Goal: Transaction & Acquisition: Book appointment/travel/reservation

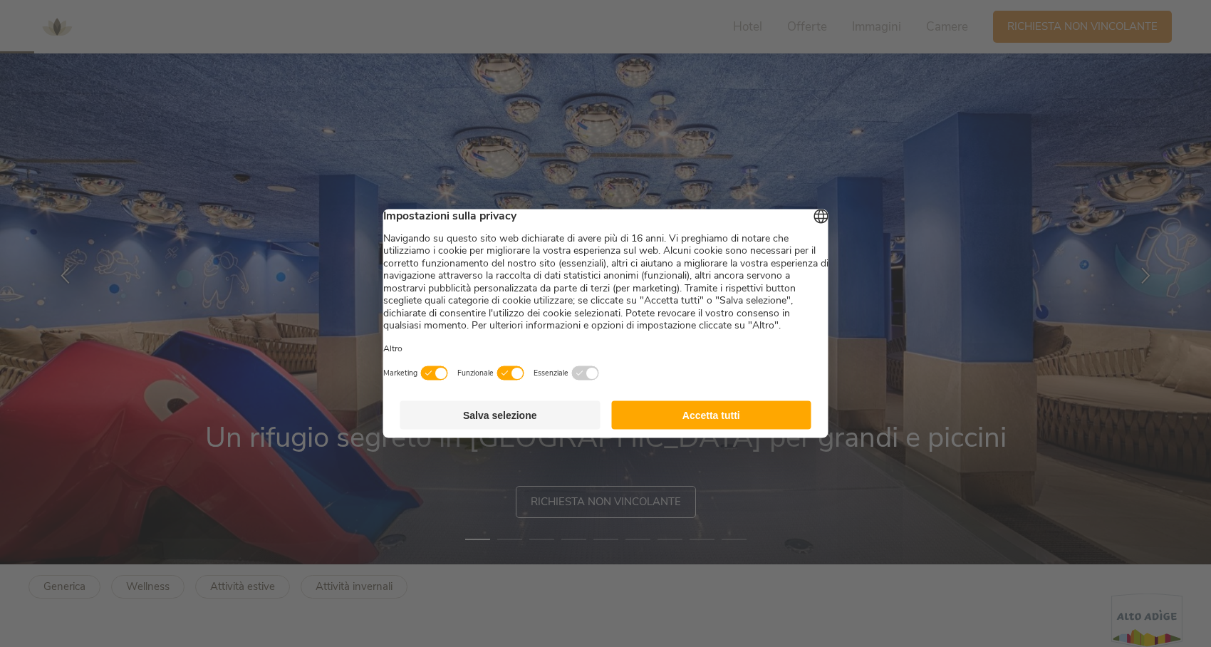
scroll to position [81, 0]
click at [728, 430] on button "Accetta tutti" at bounding box center [711, 415] width 200 height 29
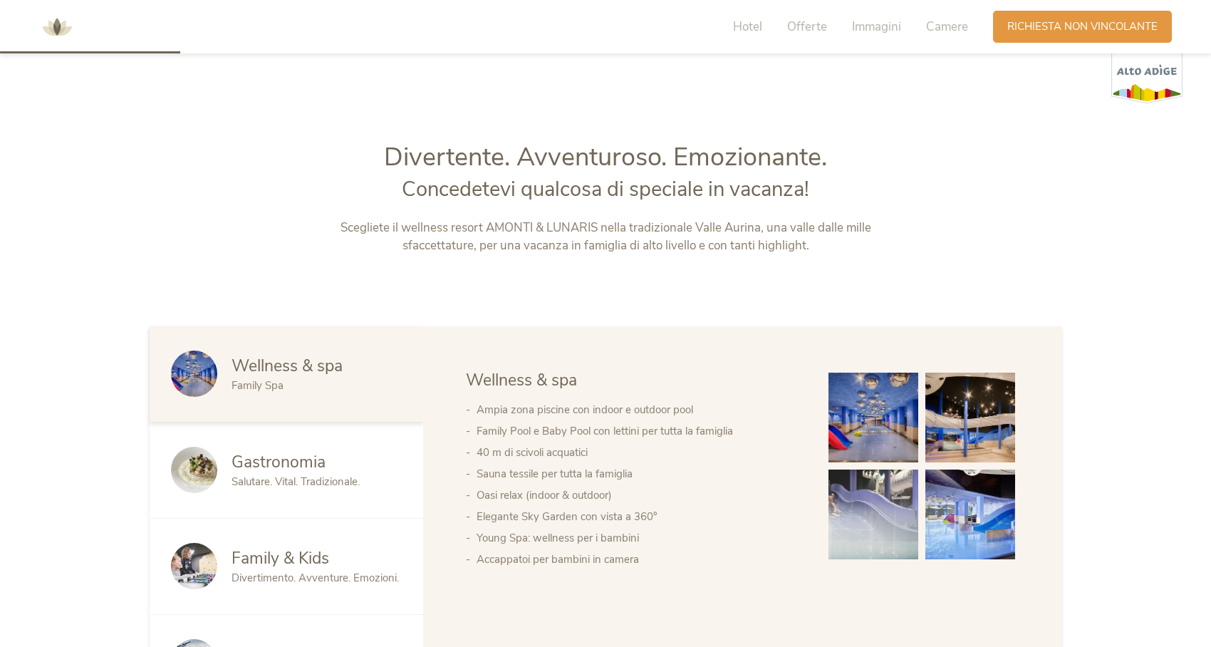
scroll to position [629, 0]
click at [893, 415] on img at bounding box center [874, 417] width 90 height 90
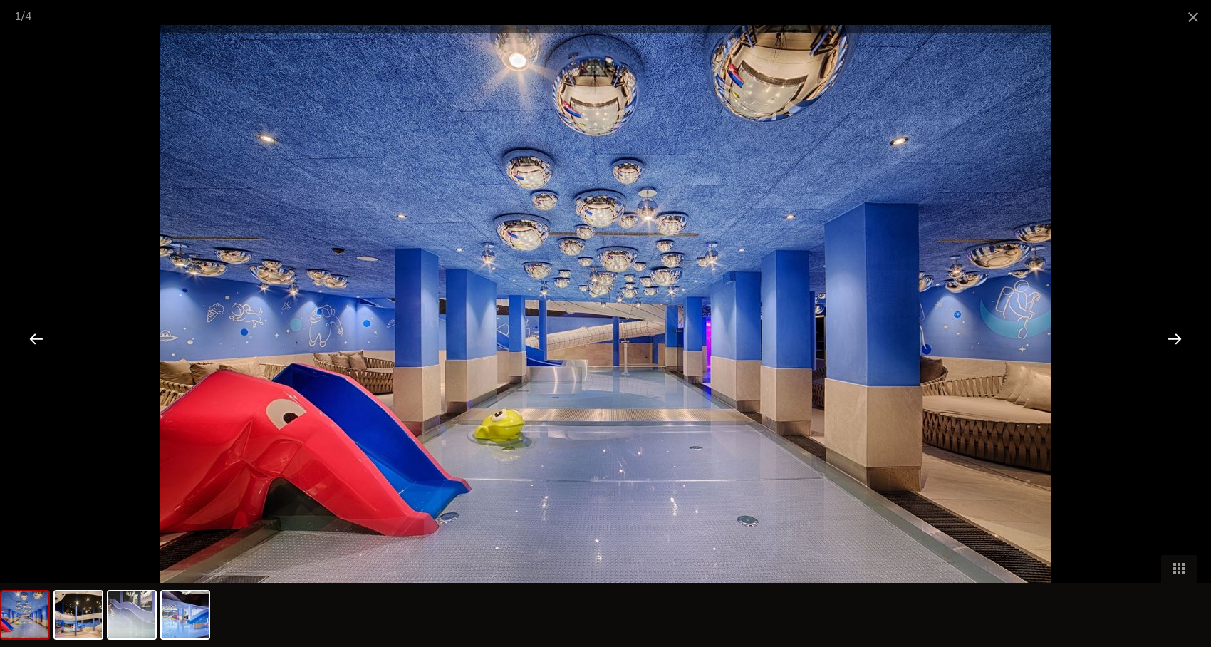
click at [1176, 341] on div at bounding box center [1175, 338] width 44 height 44
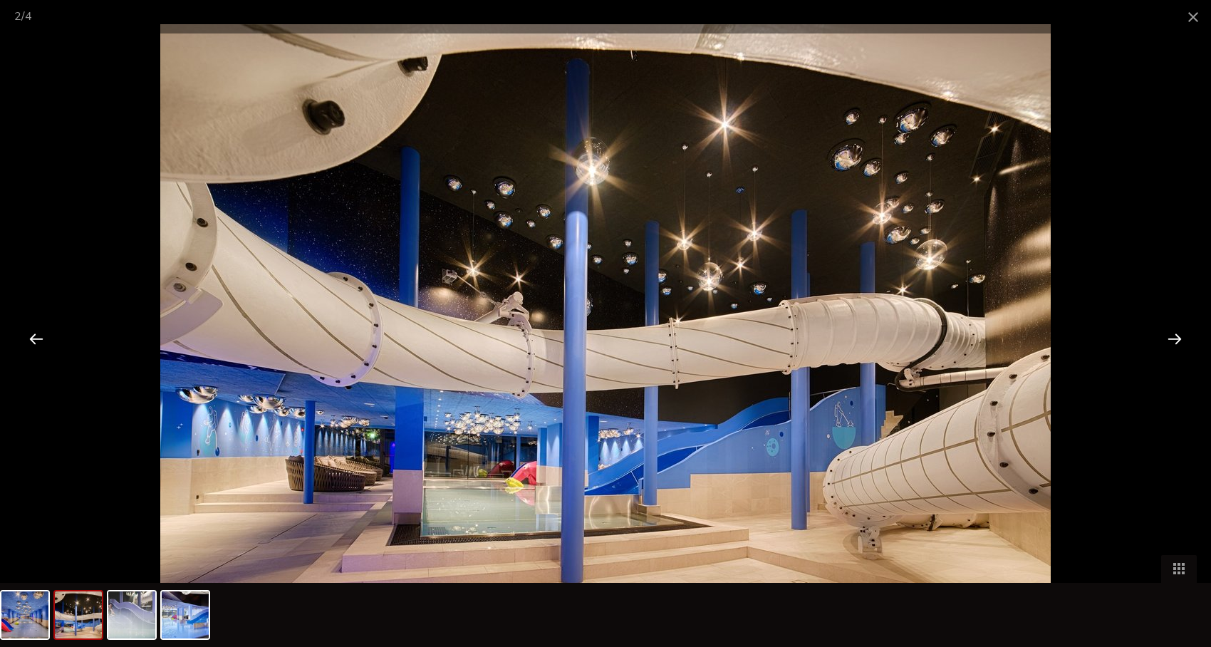
click at [1176, 341] on div at bounding box center [1175, 338] width 44 height 44
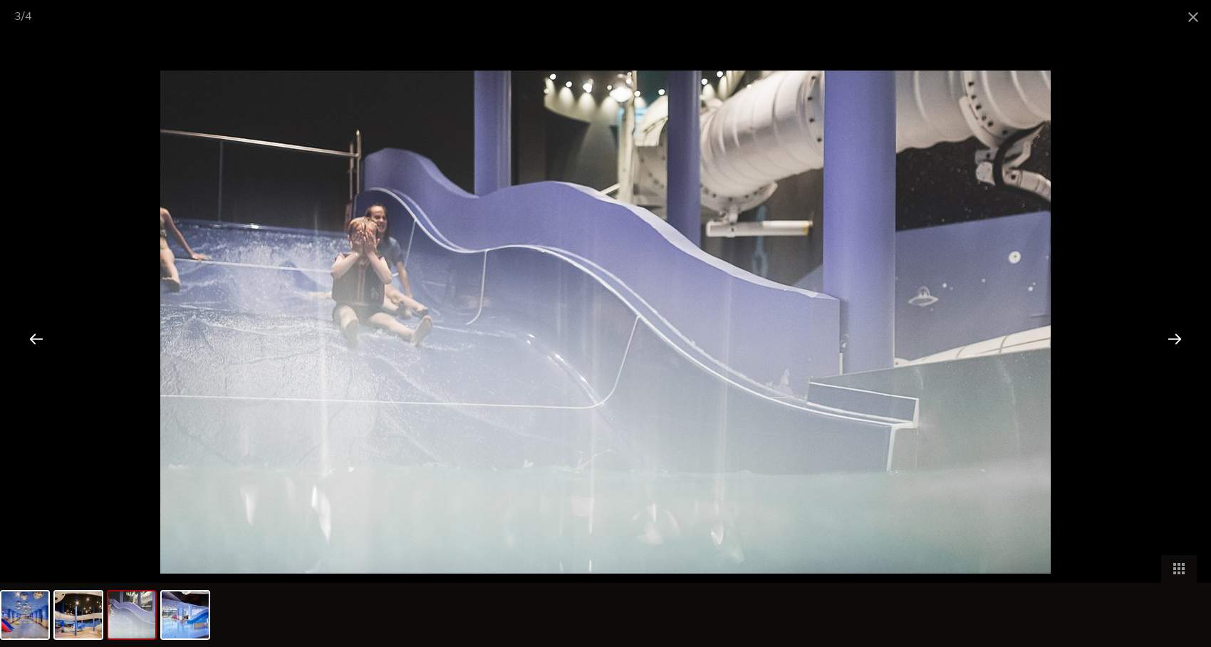
click at [1176, 341] on div at bounding box center [1175, 338] width 44 height 44
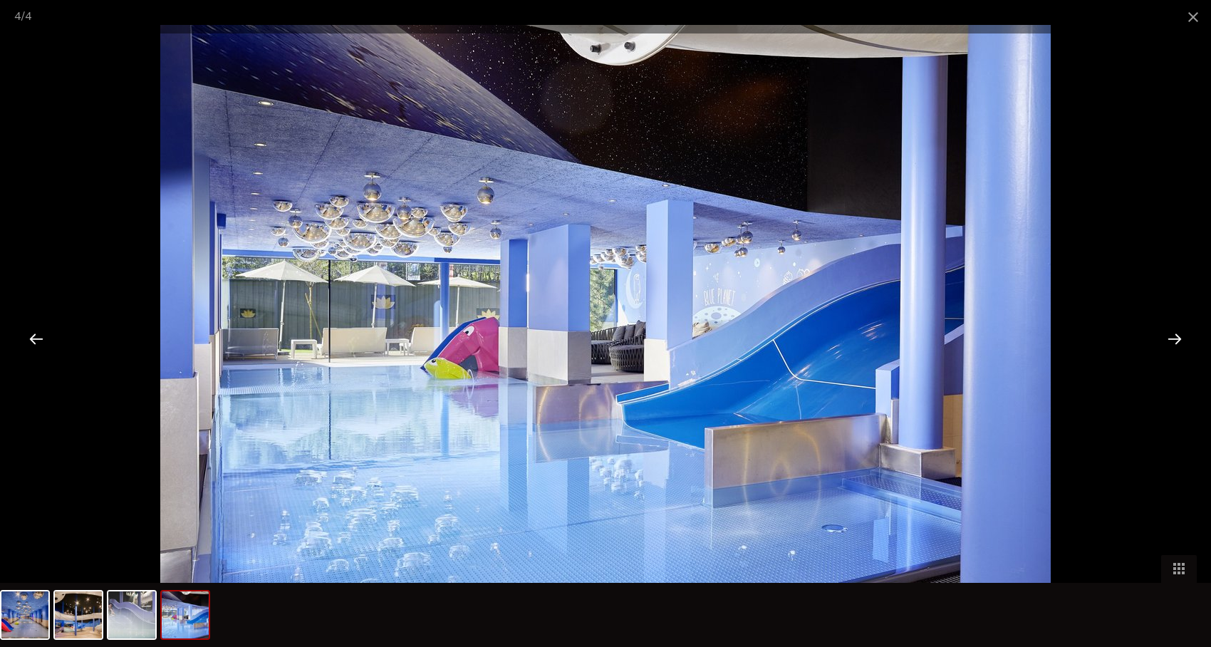
click at [1176, 341] on div at bounding box center [1175, 338] width 44 height 44
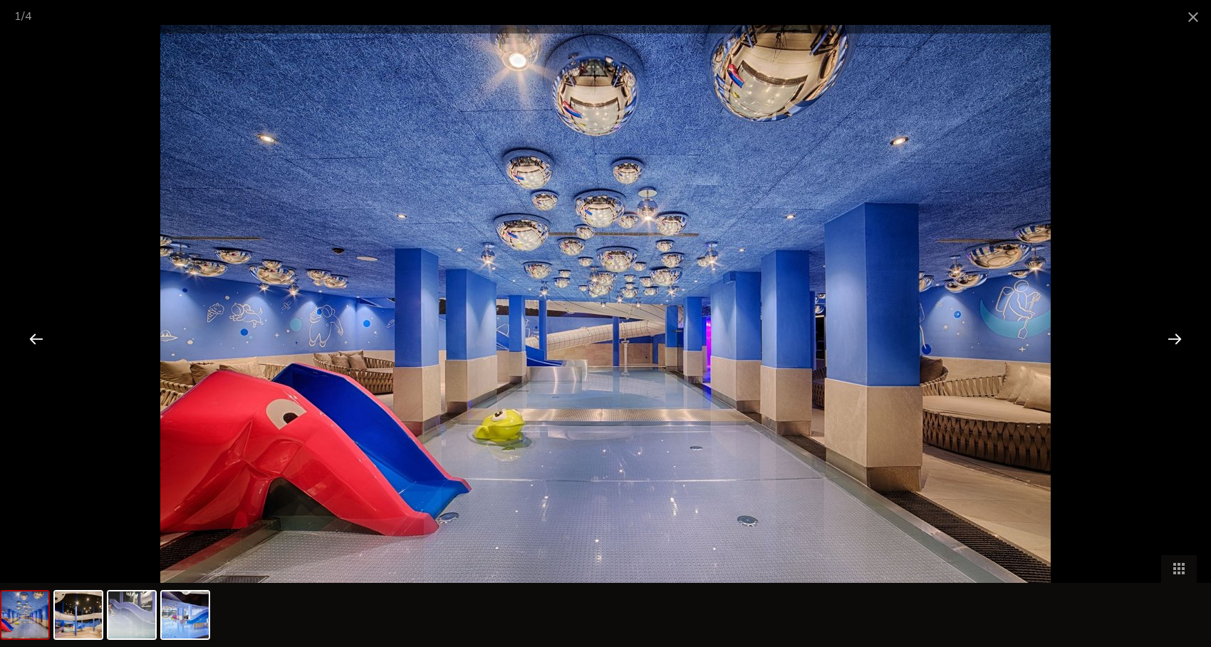
click at [1176, 341] on div at bounding box center [1175, 338] width 44 height 44
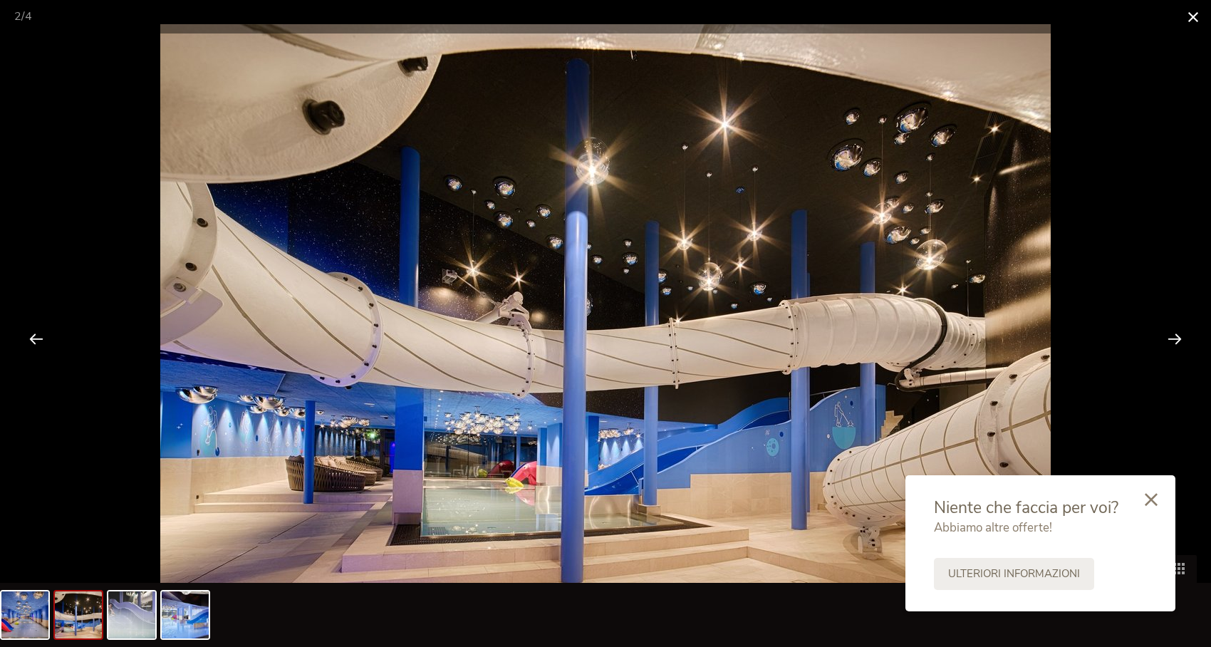
click at [1188, 10] on span at bounding box center [1194, 16] width 36 height 33
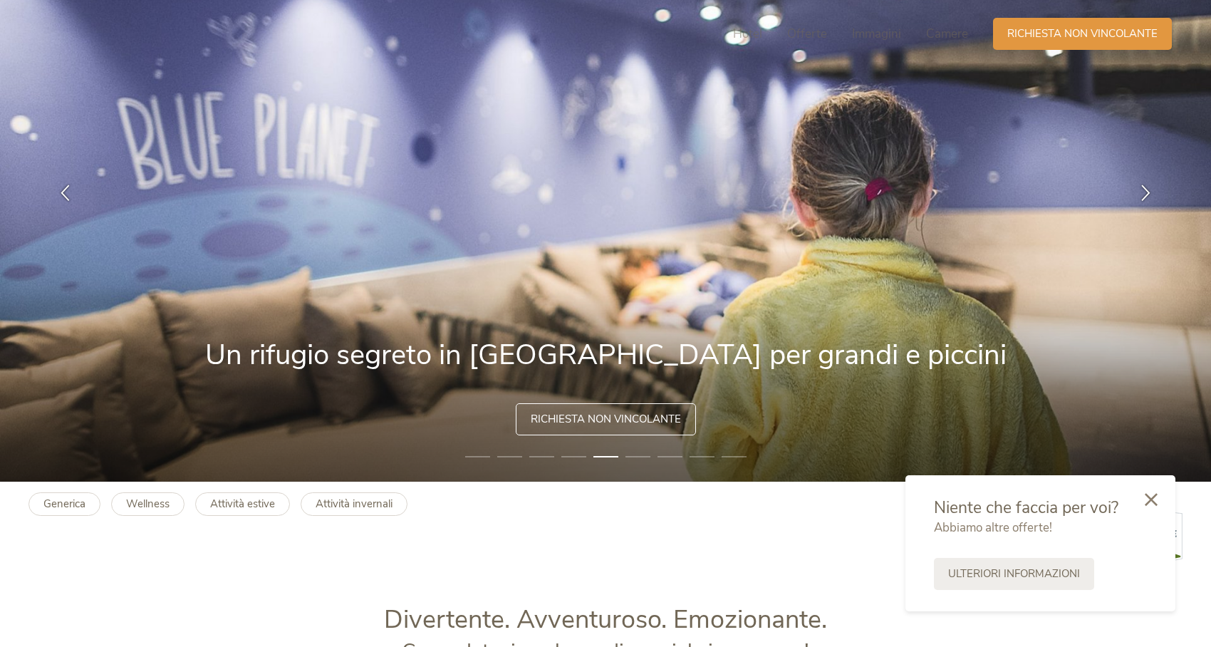
scroll to position [0, 0]
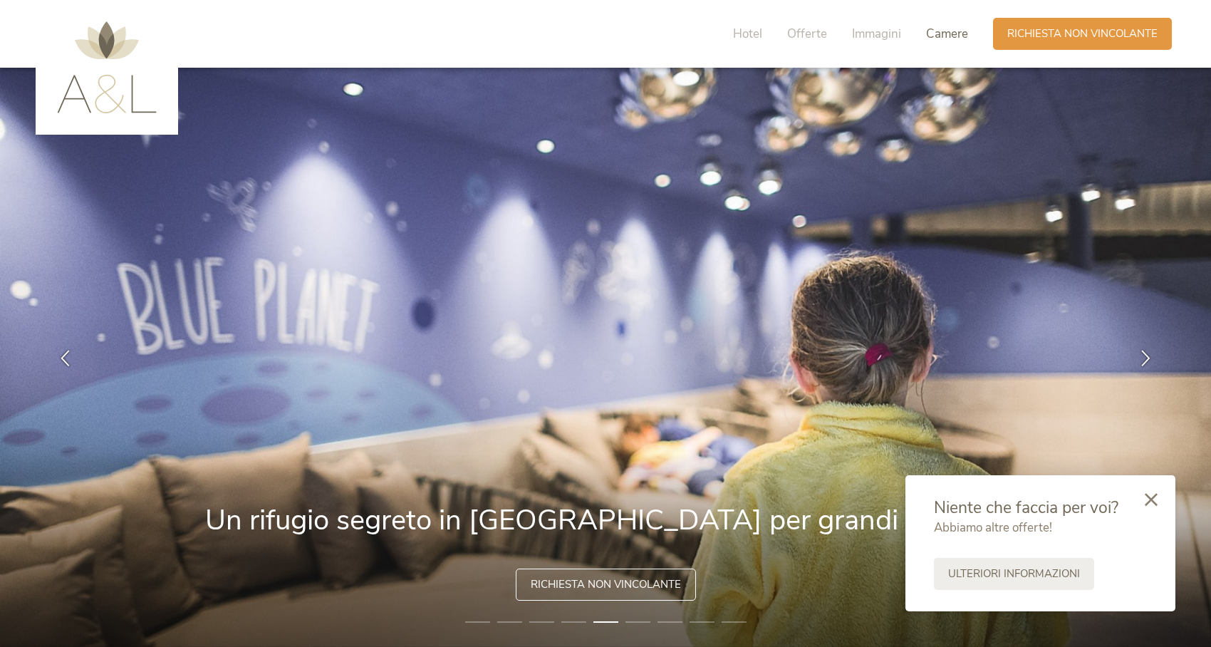
click at [939, 37] on span "Camere" at bounding box center [947, 34] width 42 height 16
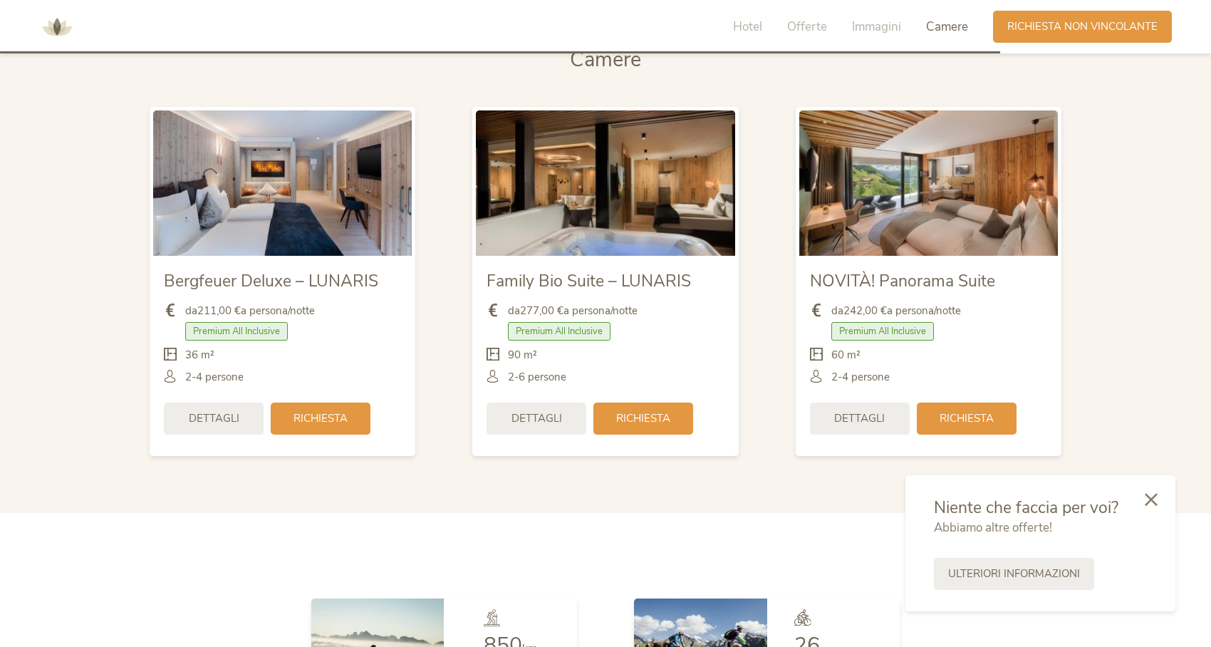
scroll to position [3453, 0]
click at [926, 240] on img at bounding box center [929, 182] width 259 height 145
click at [856, 423] on span "Dettagli" at bounding box center [859, 416] width 51 height 15
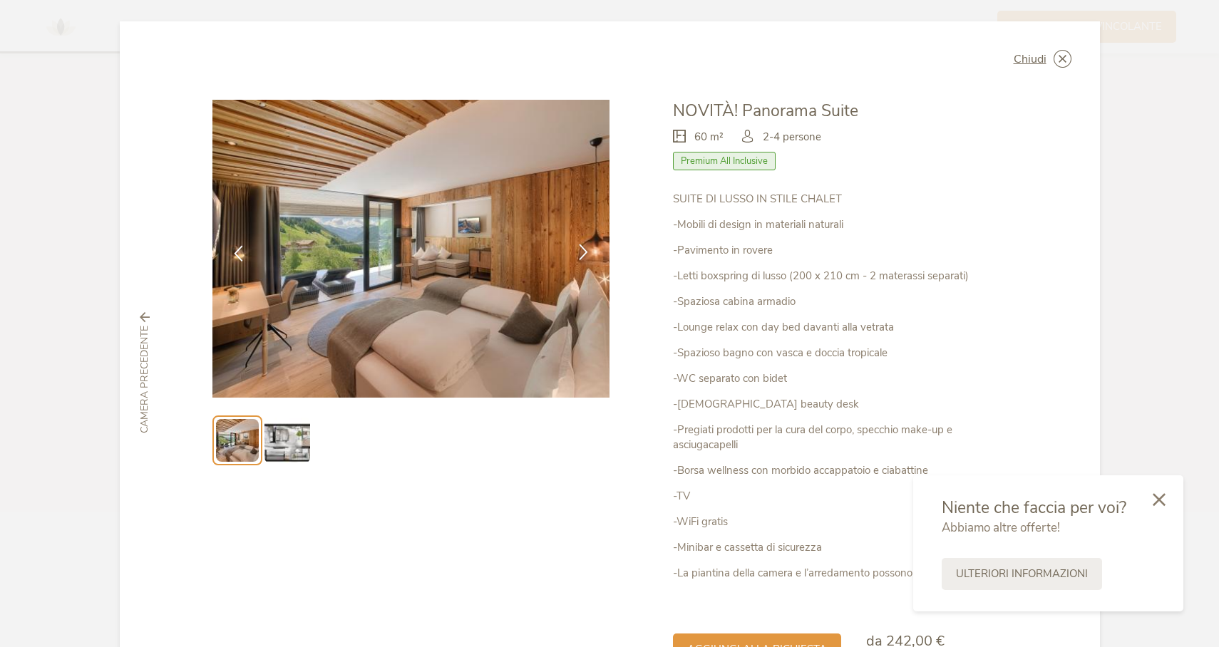
click at [575, 253] on icon at bounding box center [583, 252] width 16 height 16
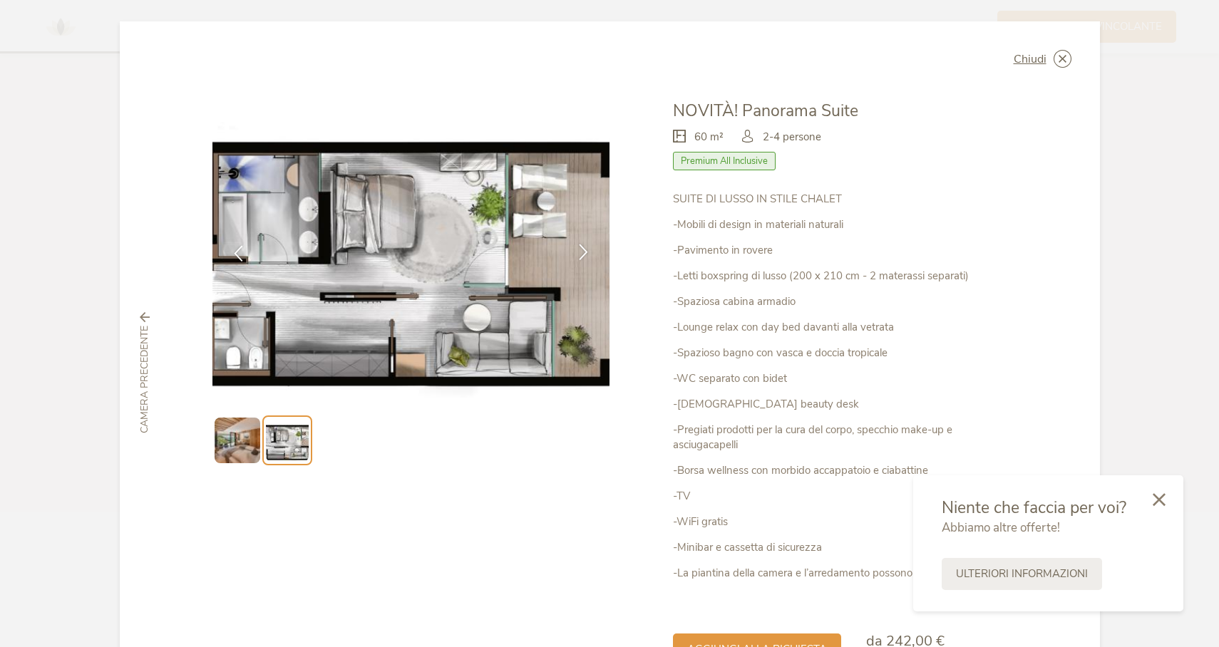
click at [575, 253] on icon at bounding box center [583, 252] width 16 height 16
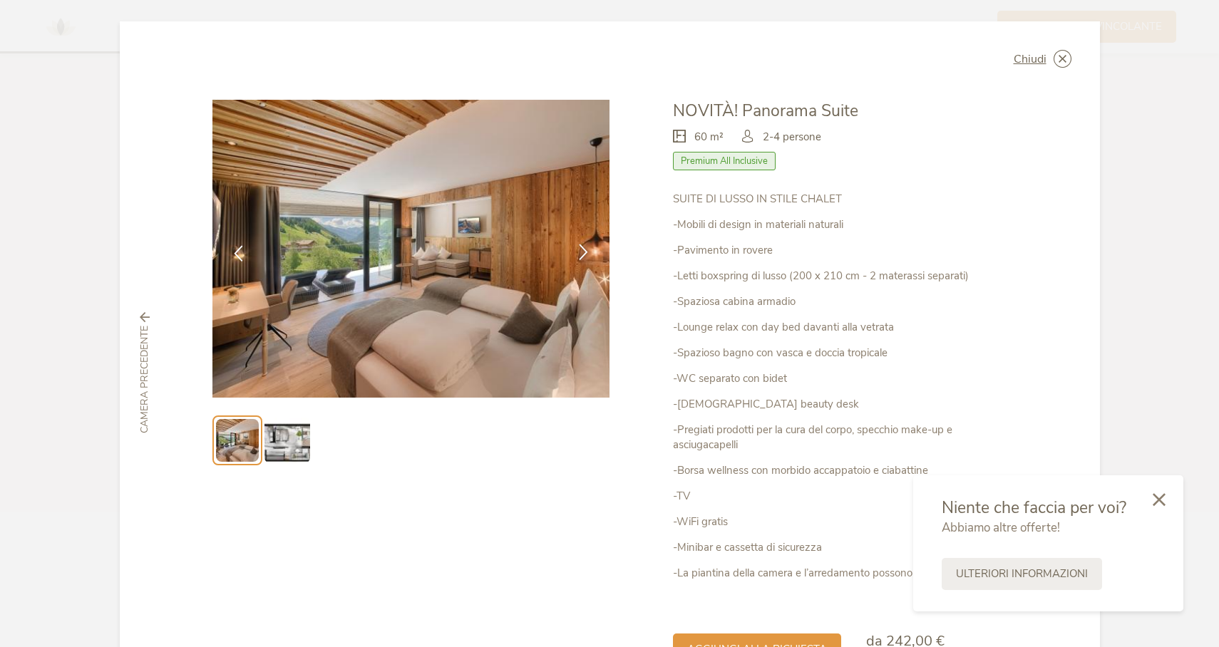
click at [581, 253] on icon at bounding box center [583, 252] width 16 height 16
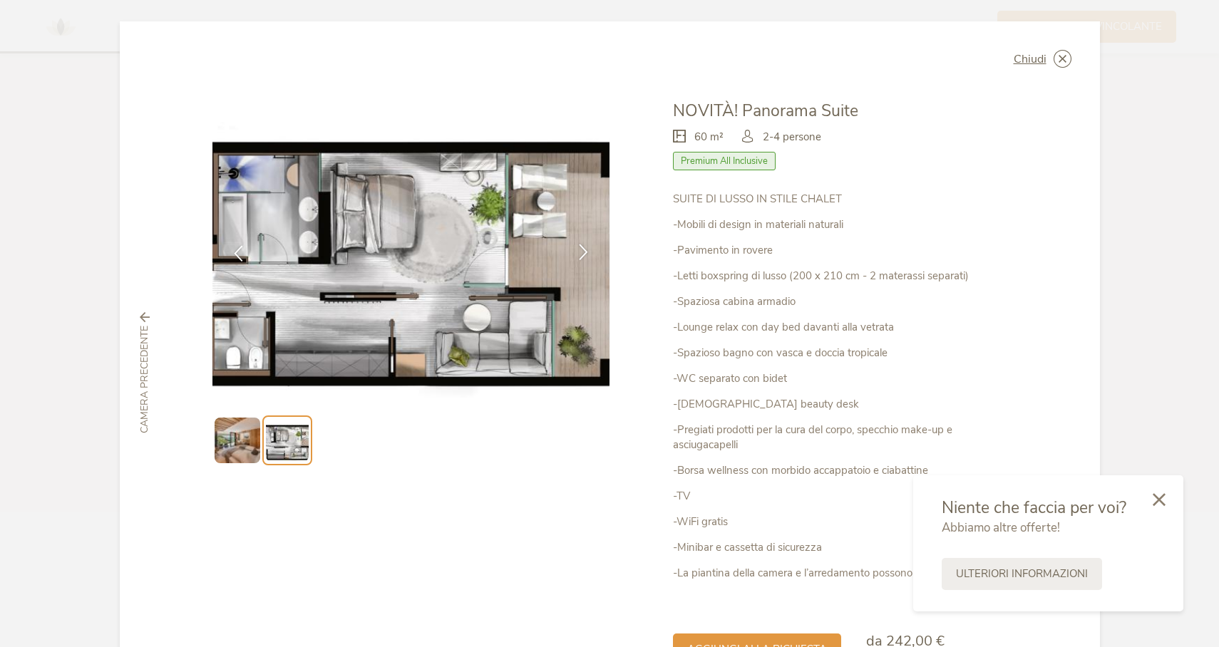
click at [580, 253] on icon at bounding box center [583, 252] width 16 height 16
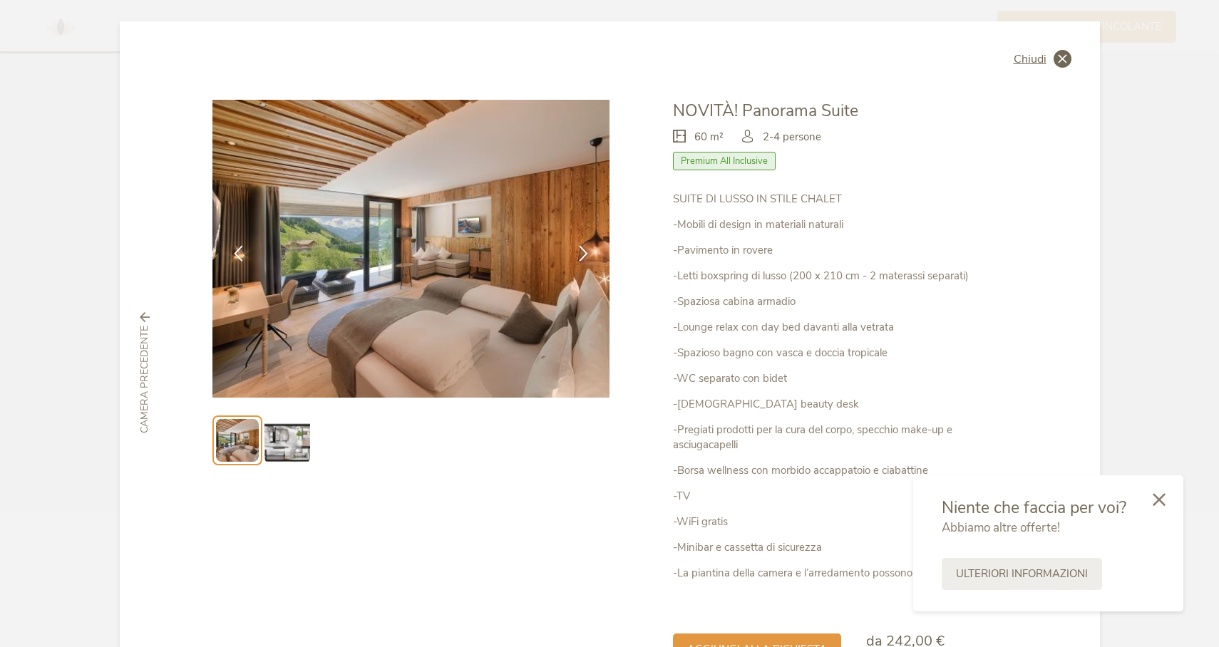
click at [1053, 55] on icon at bounding box center [1062, 59] width 18 height 18
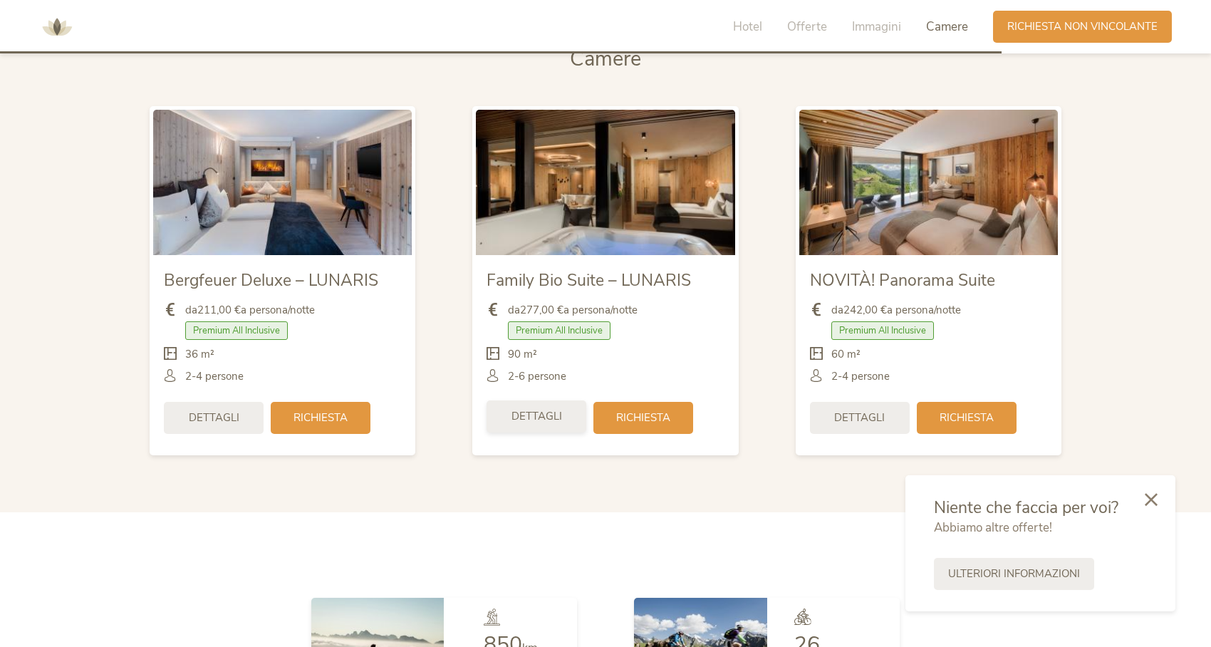
click at [549, 421] on span "Dettagli" at bounding box center [537, 416] width 51 height 15
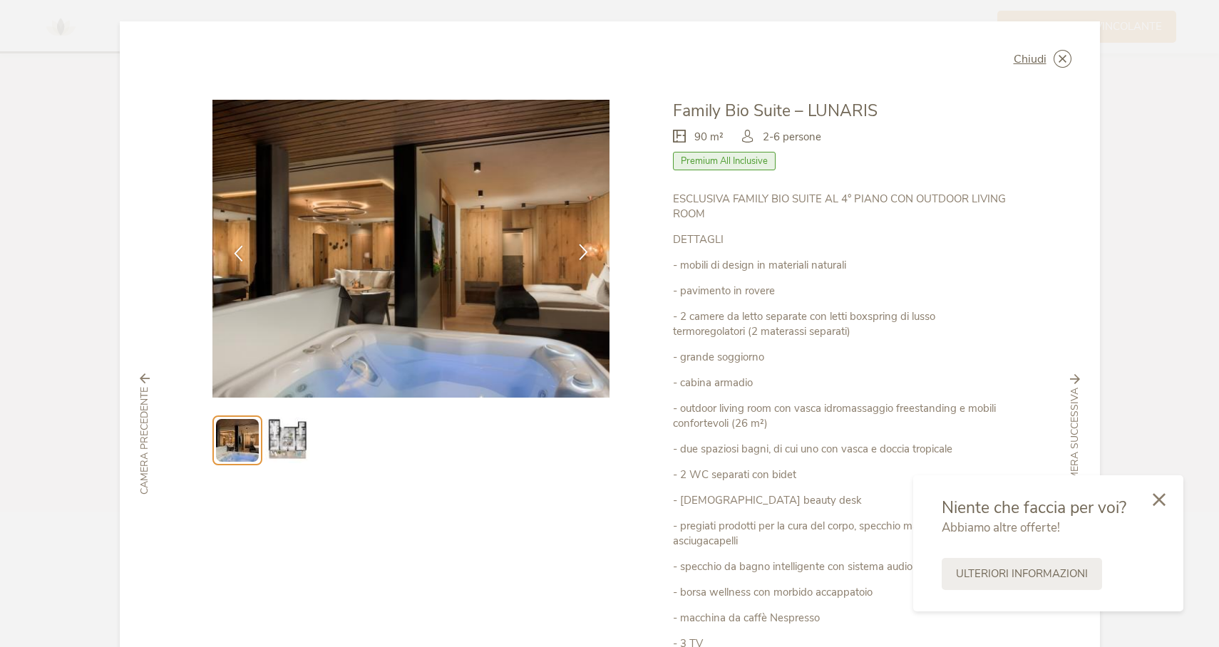
click at [582, 247] on icon at bounding box center [583, 252] width 16 height 16
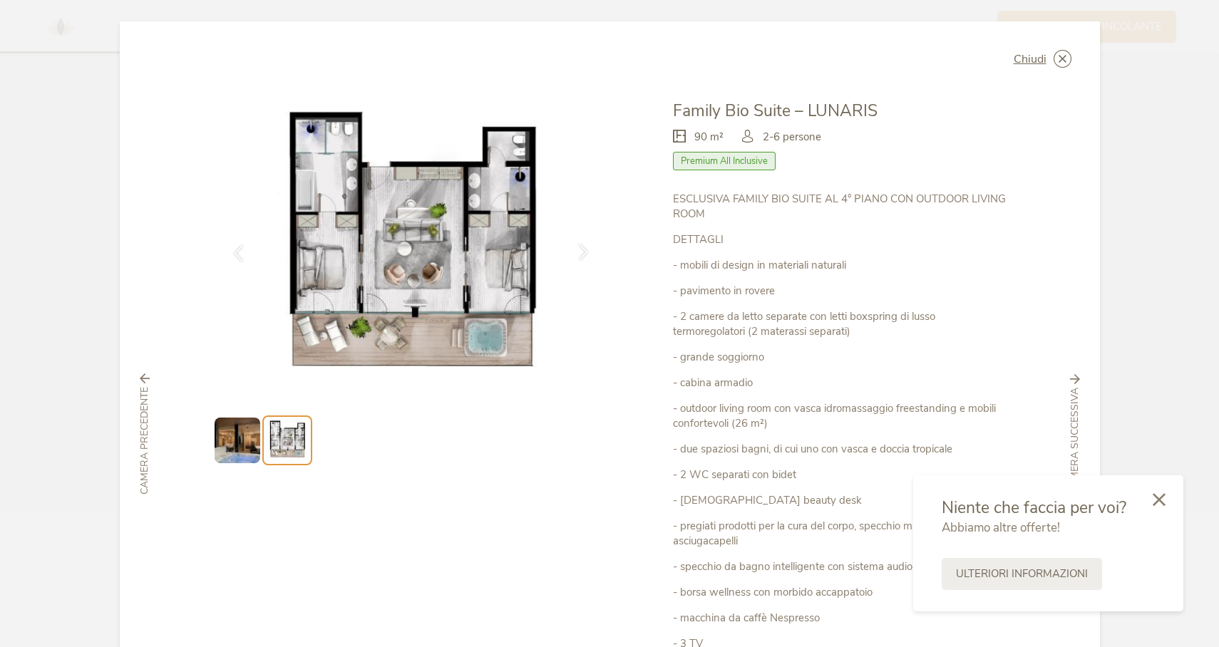
click at [582, 247] on icon at bounding box center [583, 252] width 16 height 16
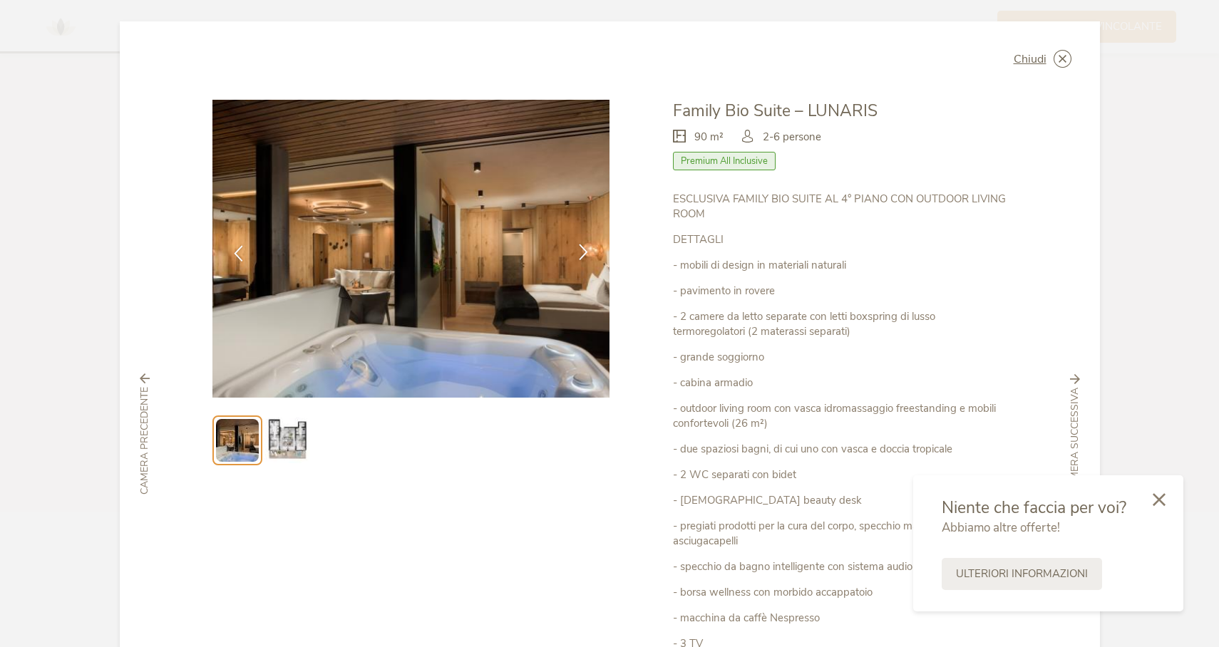
click at [582, 247] on icon at bounding box center [583, 252] width 16 height 16
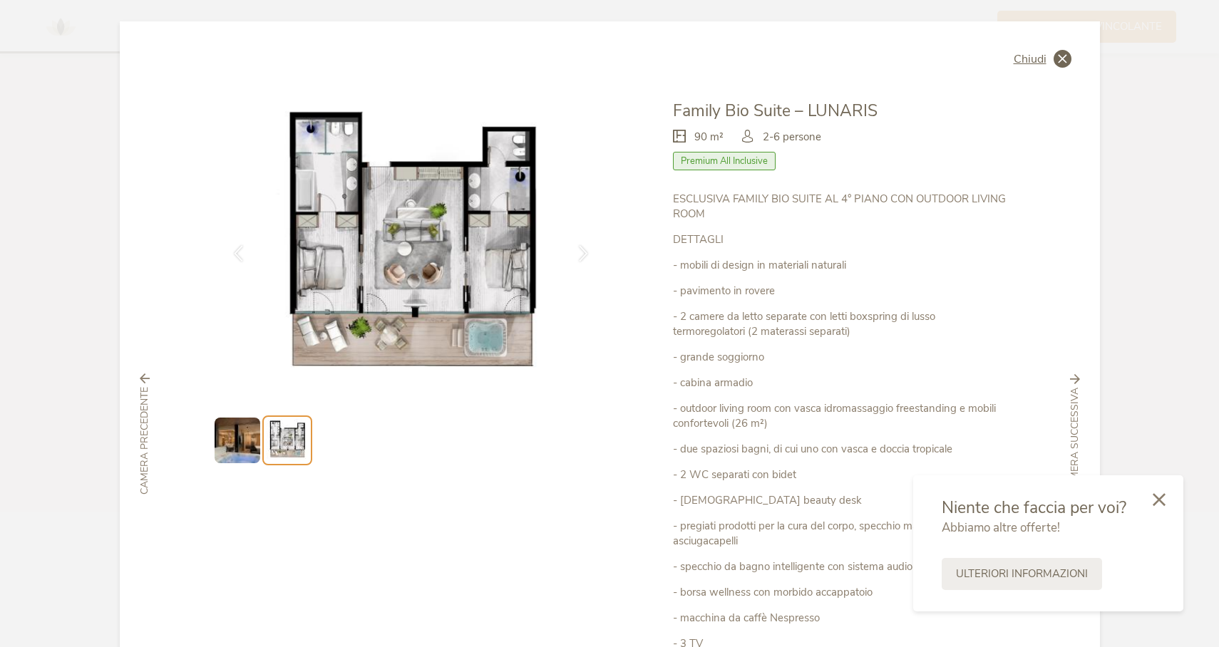
click at [1057, 56] on icon at bounding box center [1062, 59] width 18 height 18
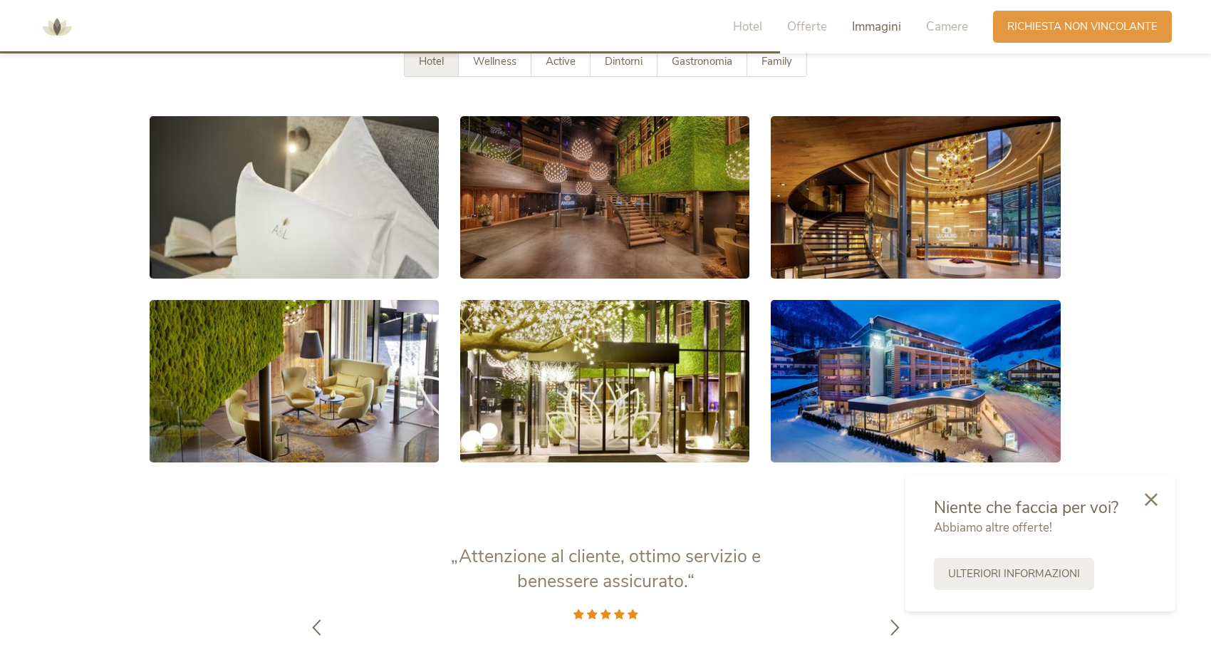
scroll to position [2673, 0]
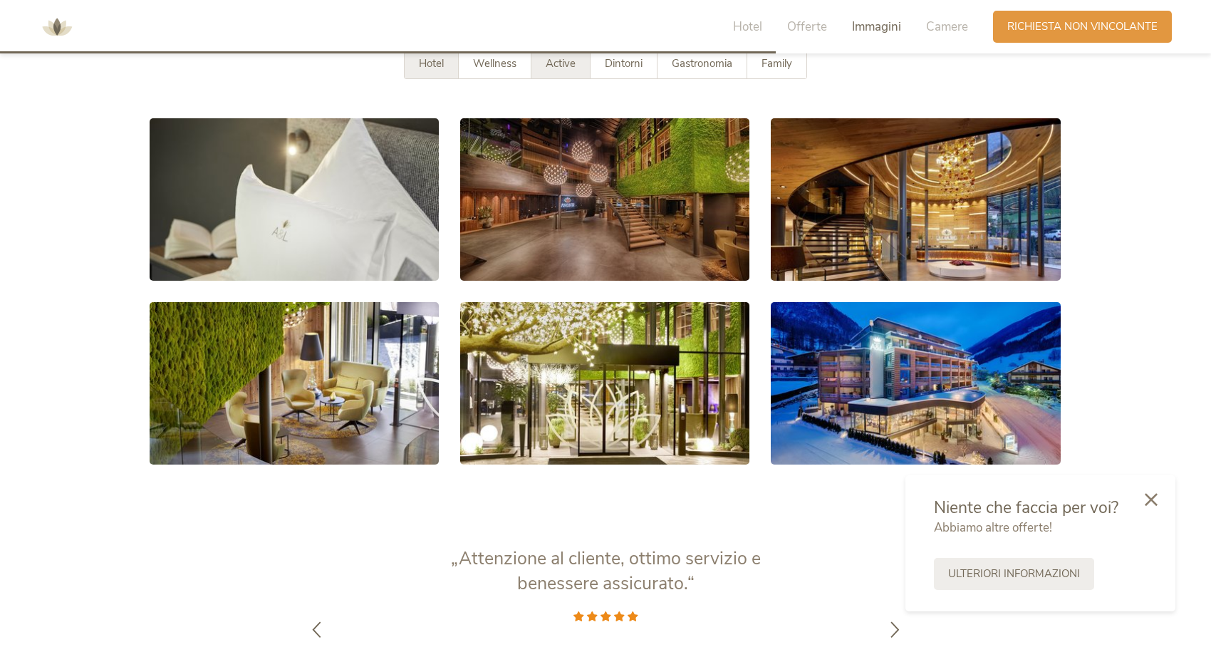
click at [546, 63] on span "Active" at bounding box center [561, 63] width 30 height 14
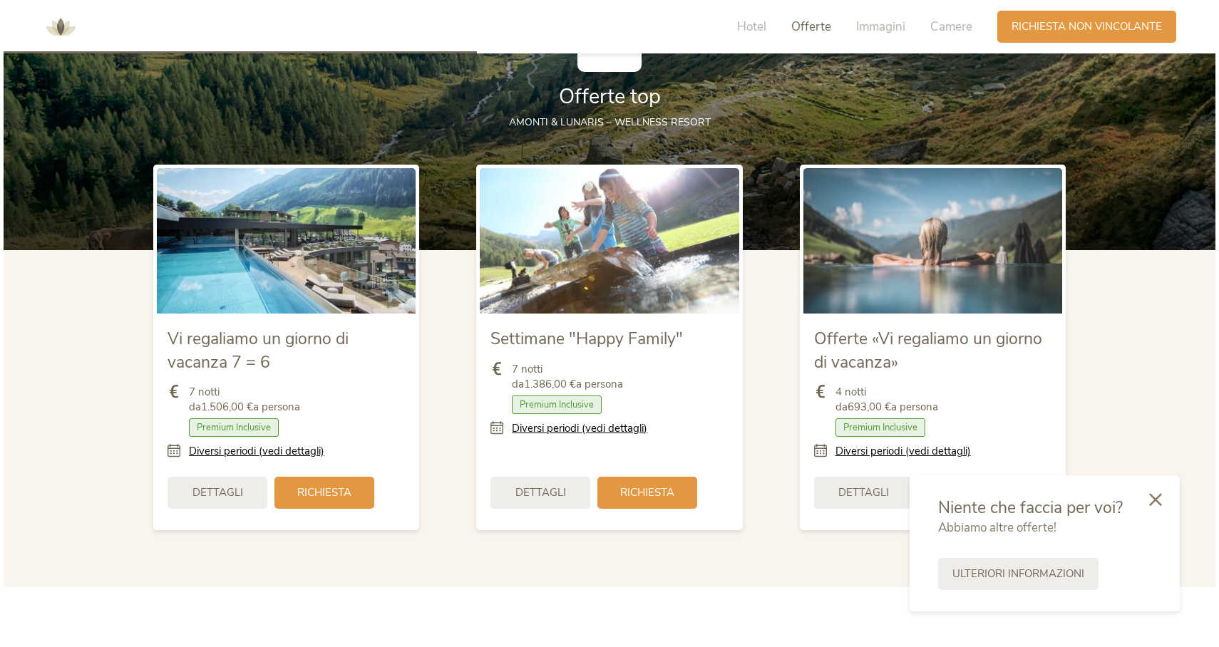
scroll to position [1651, 0]
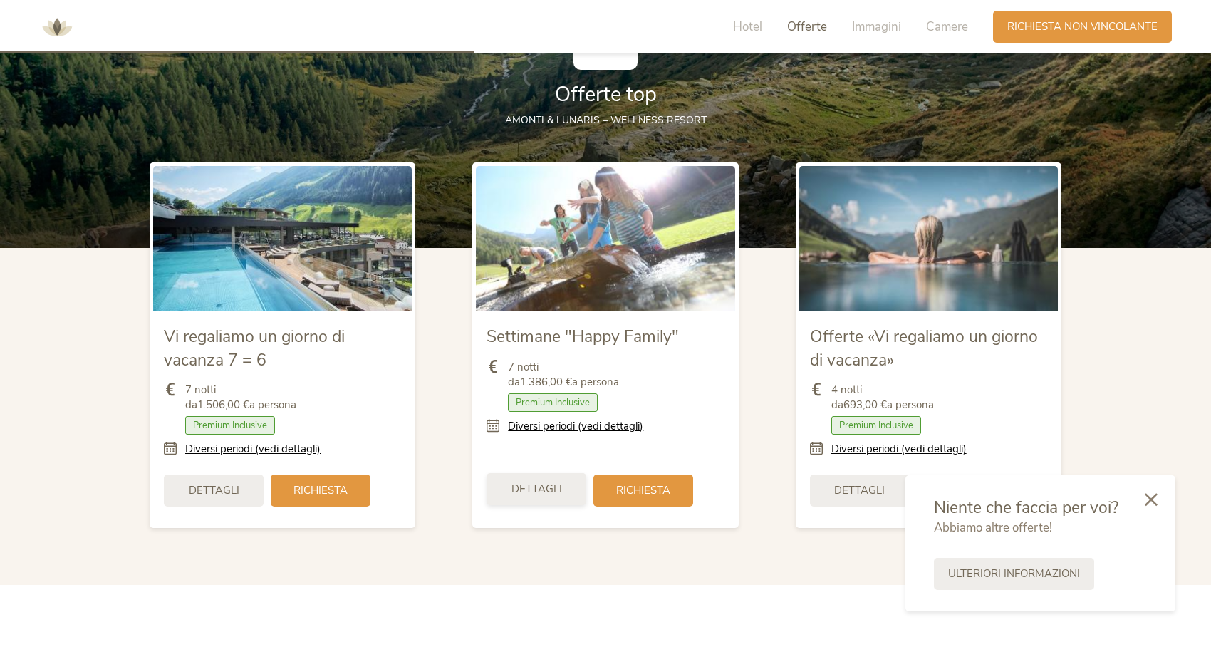
click at [529, 497] on div "Dettagli" at bounding box center [537, 489] width 100 height 32
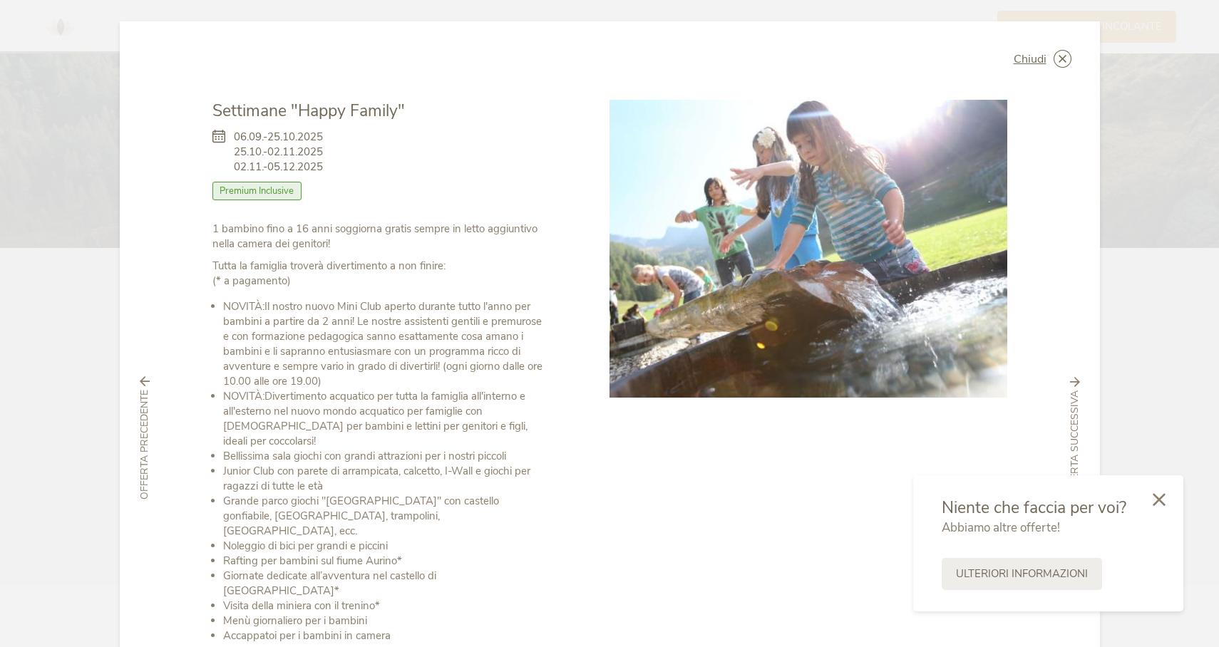
scroll to position [175, 0]
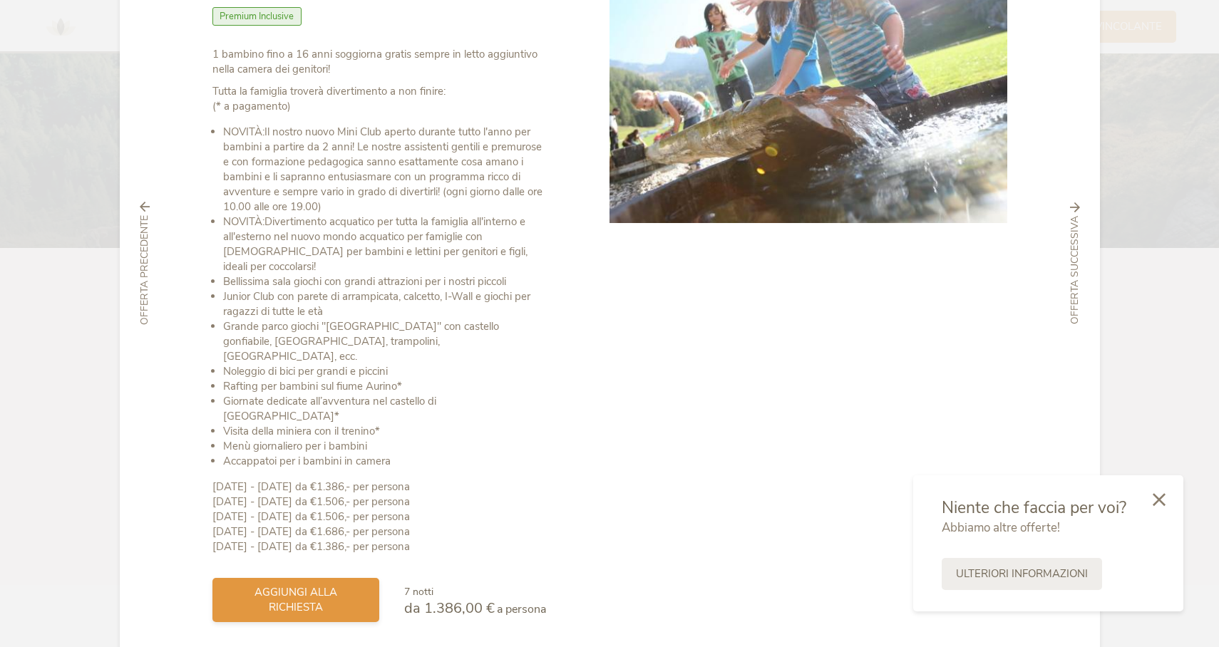
click at [271, 585] on span "aggiungi alla richiesta" at bounding box center [296, 600] width 138 height 30
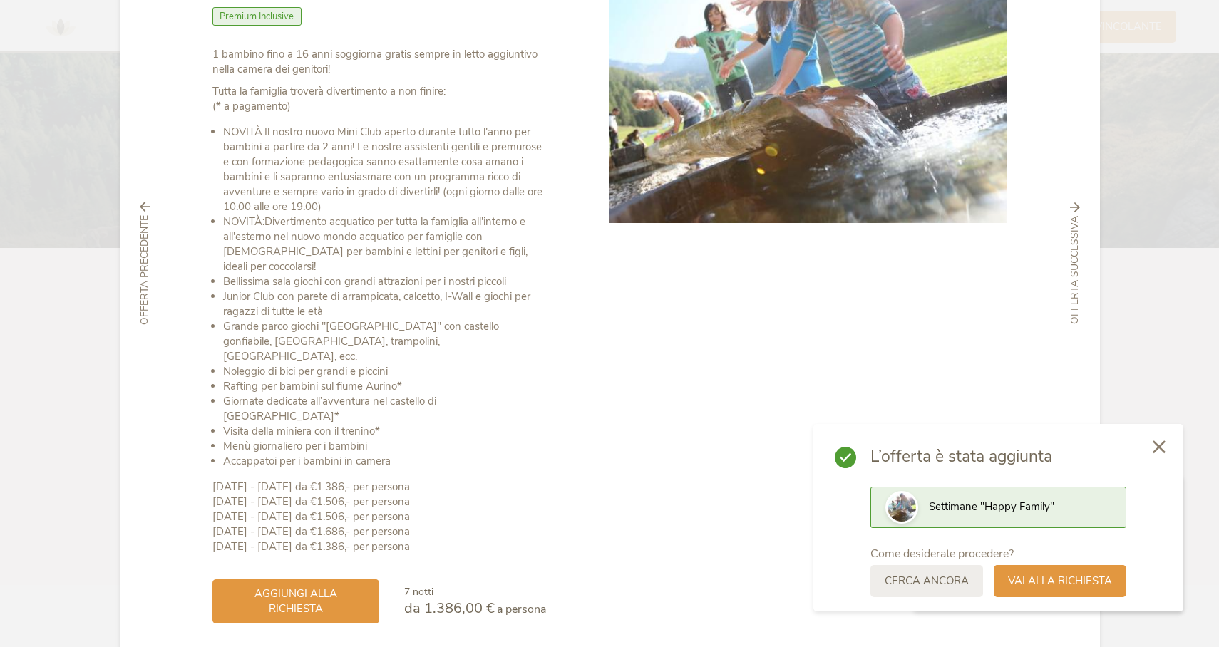
click at [1155, 448] on icon at bounding box center [1158, 446] width 13 height 13
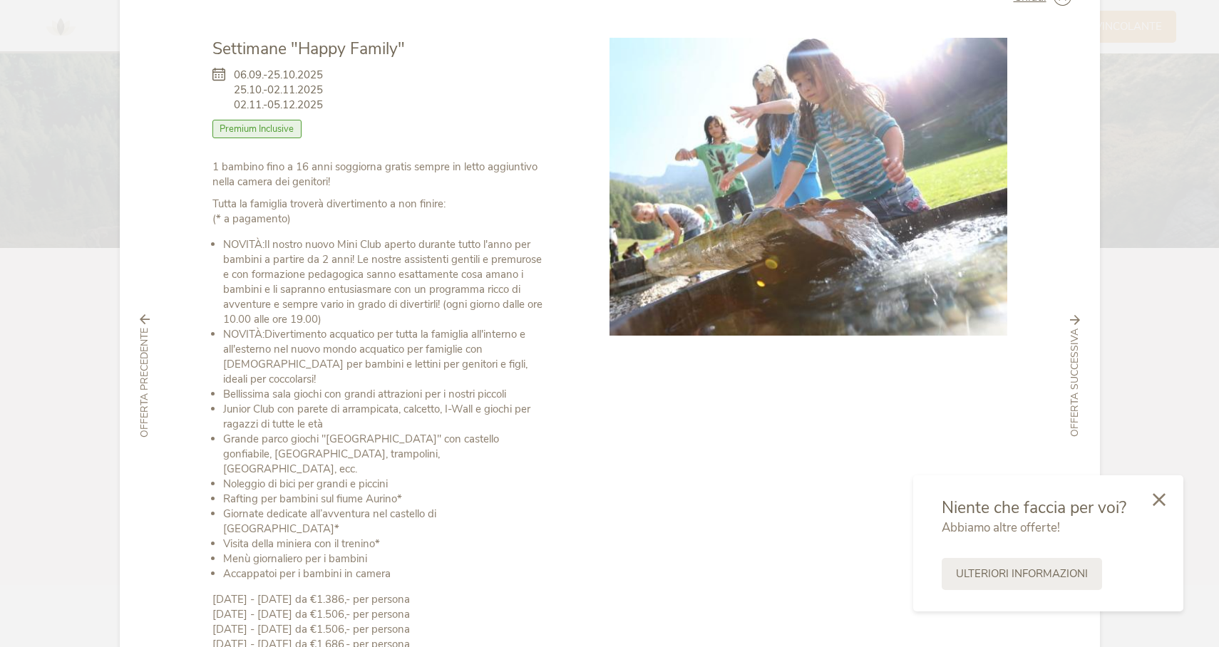
scroll to position [0, 0]
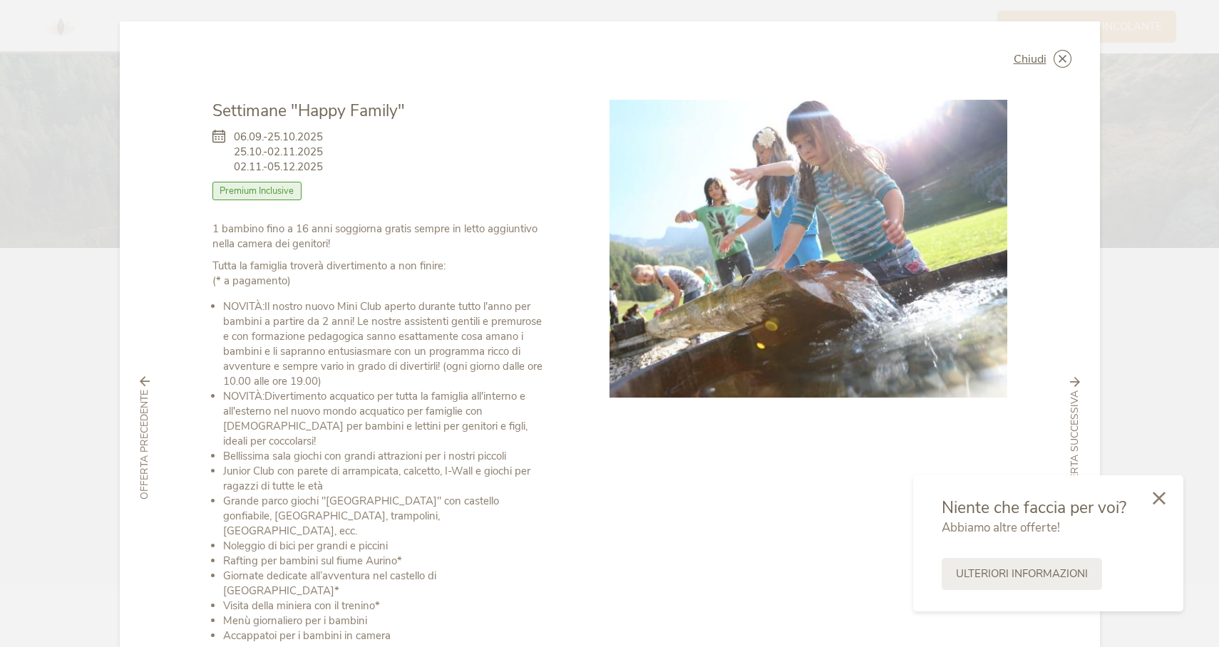
click at [1157, 492] on icon at bounding box center [1158, 498] width 13 height 13
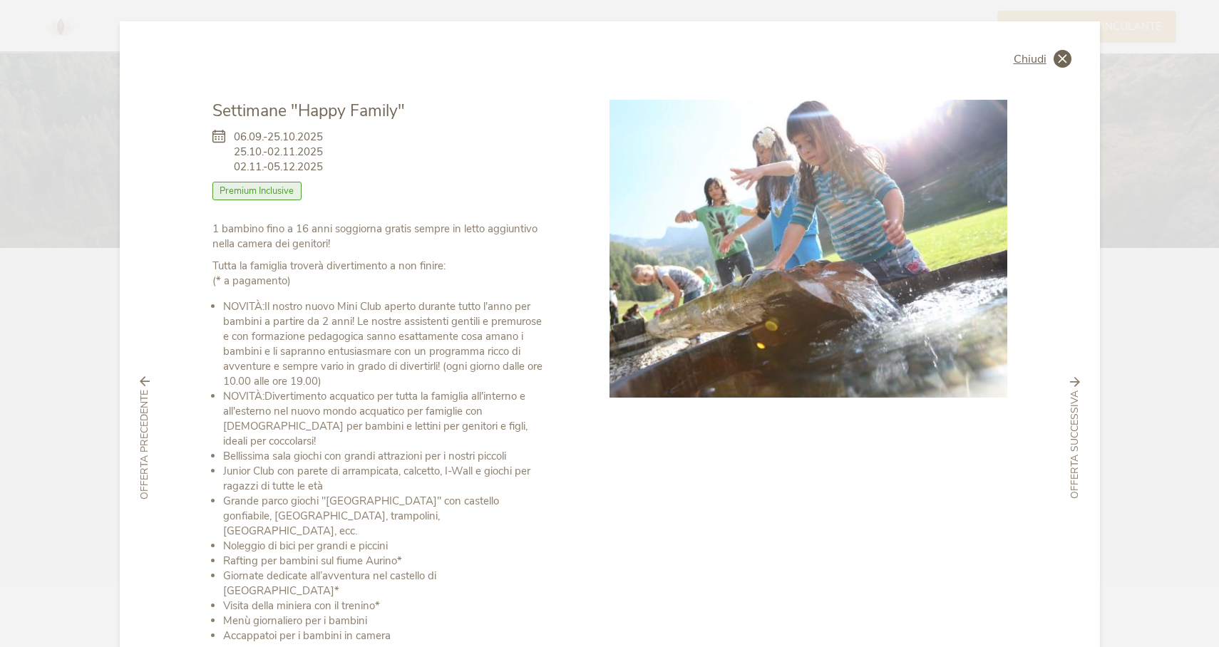
click at [1061, 66] on icon at bounding box center [1062, 59] width 18 height 18
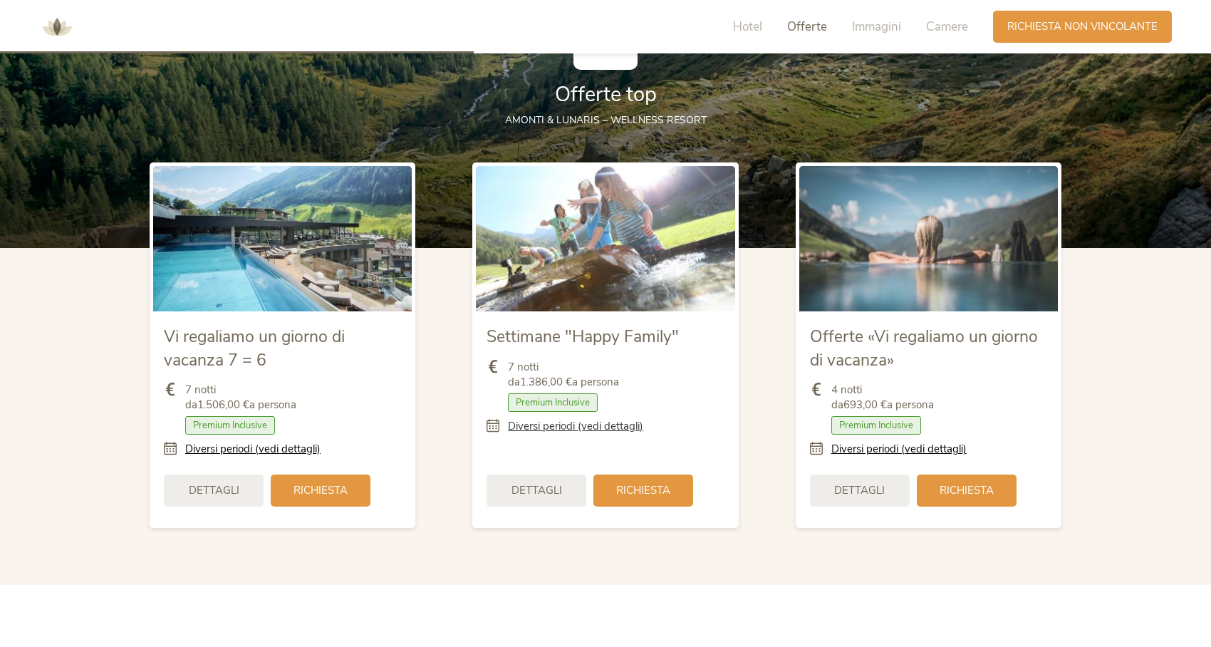
click at [530, 433] on link "Diversi periodi (vedi dettagli)" at bounding box center [575, 426] width 135 height 15
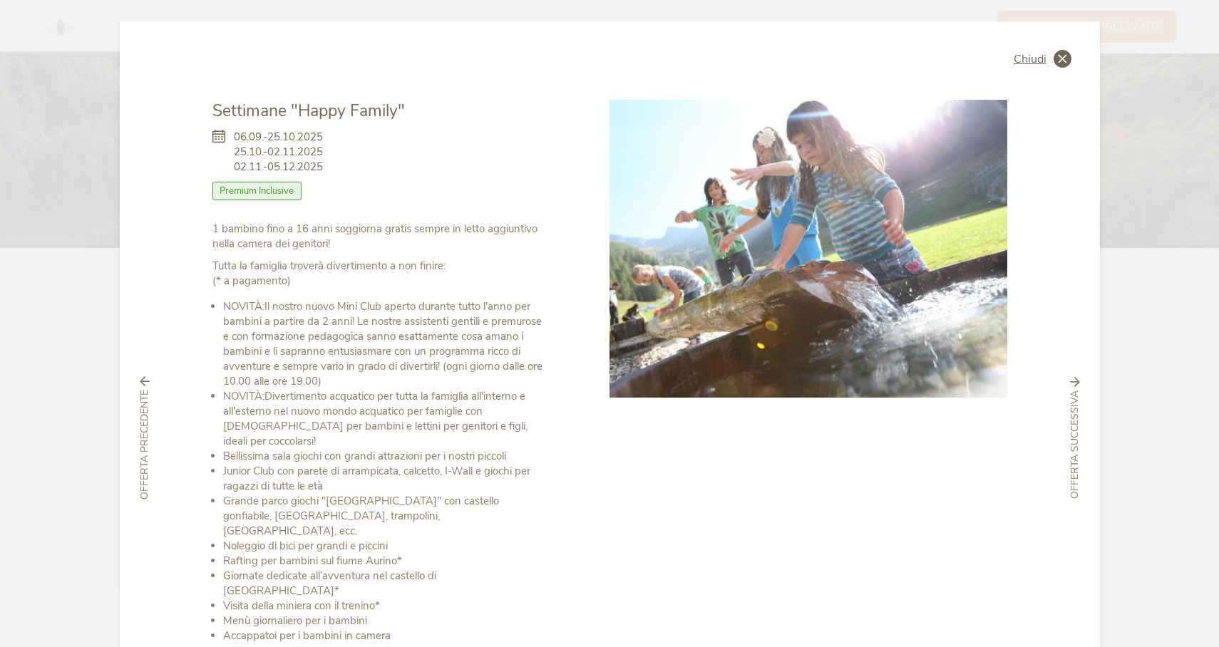
click at [1063, 58] on icon at bounding box center [1062, 59] width 18 height 18
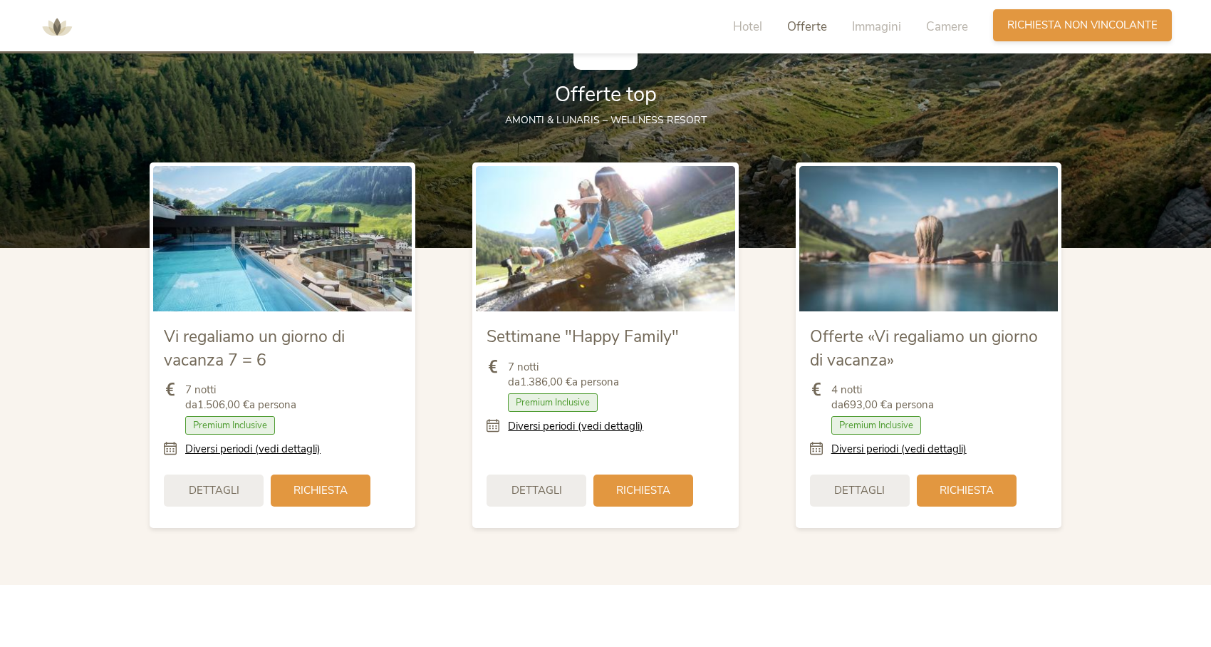
click at [1065, 34] on div "Richiesta [PERSON_NAME] non vincolante" at bounding box center [1082, 25] width 179 height 32
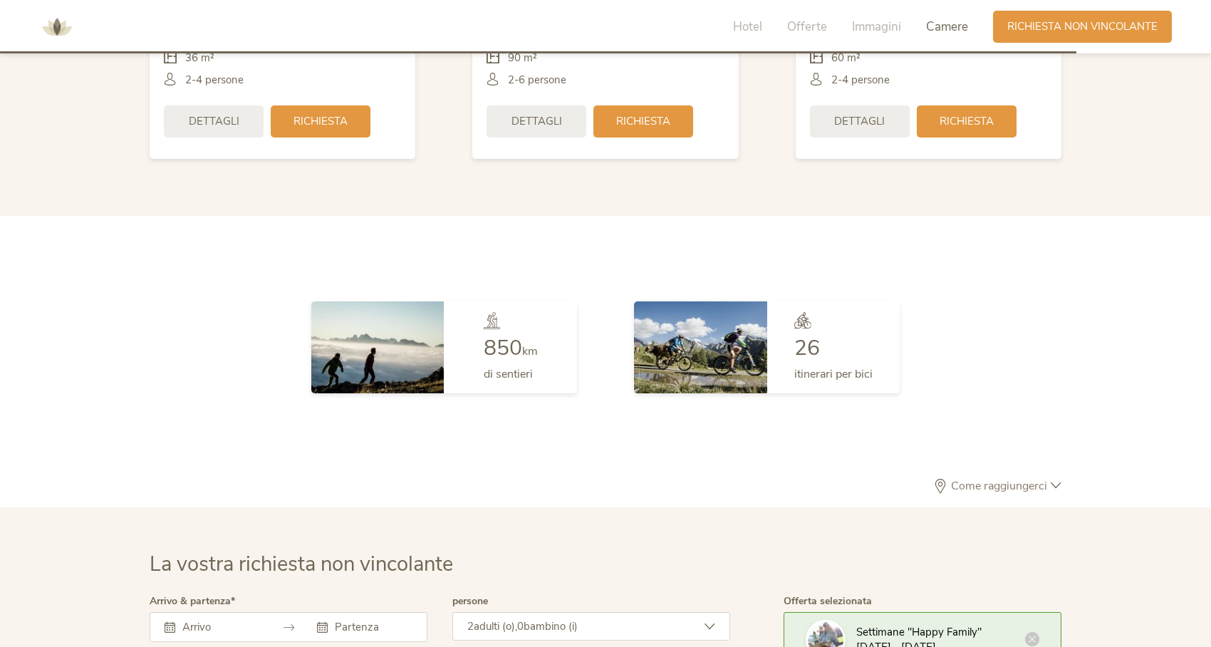
scroll to position [4221, 0]
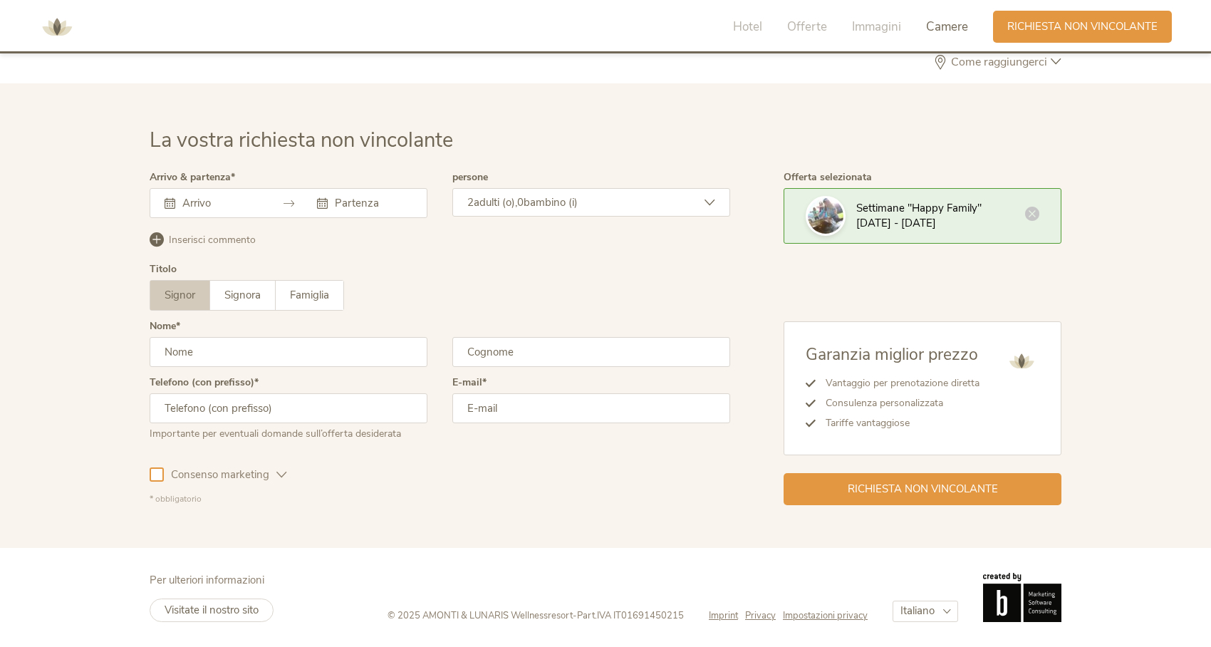
click at [1034, 213] on icon at bounding box center [1032, 214] width 14 height 14
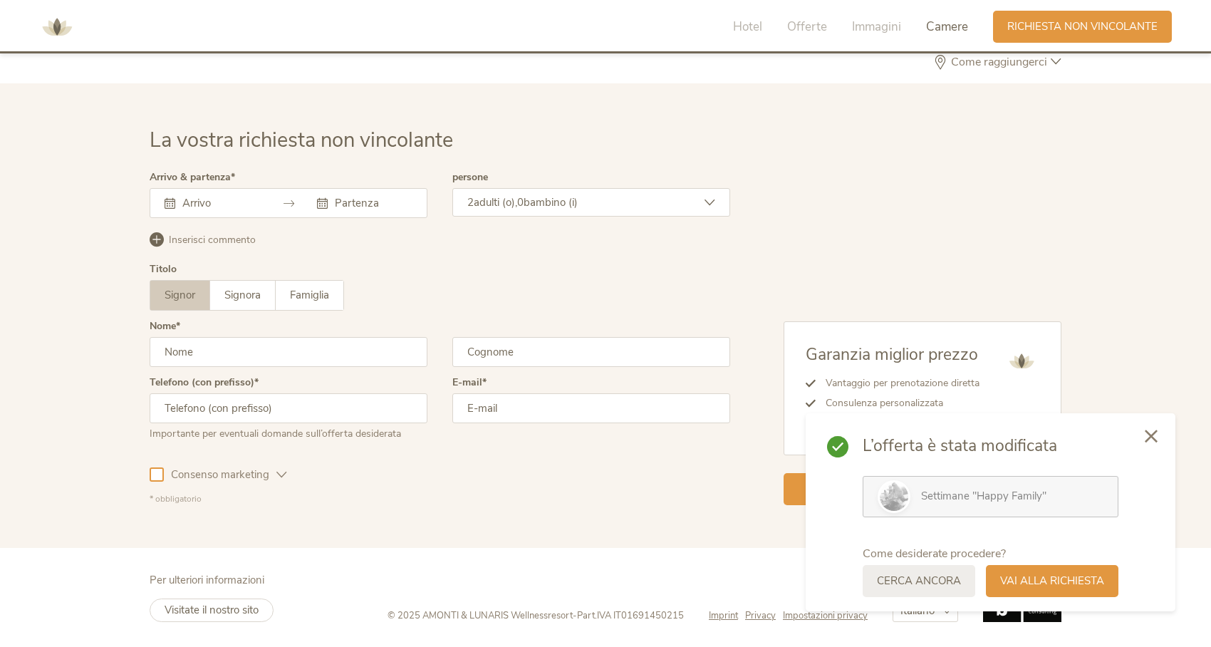
click at [1147, 440] on icon at bounding box center [1151, 436] width 13 height 13
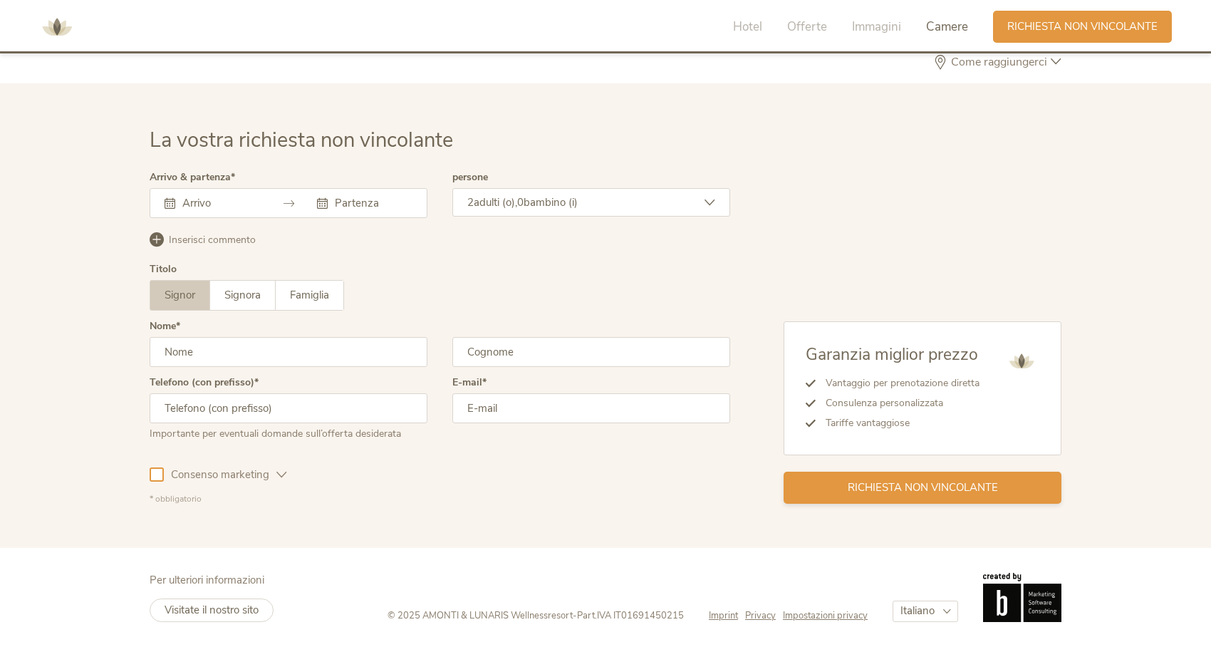
click at [849, 490] on span "Richiesta non vincolante" at bounding box center [923, 487] width 150 height 15
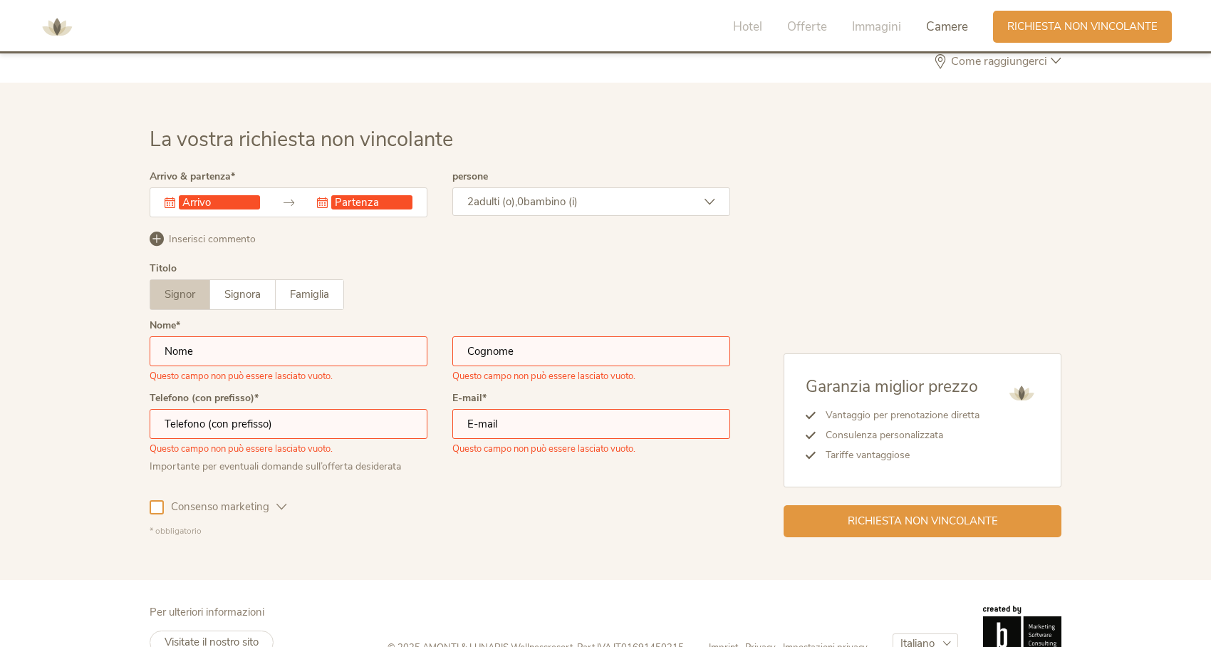
scroll to position [4254, 0]
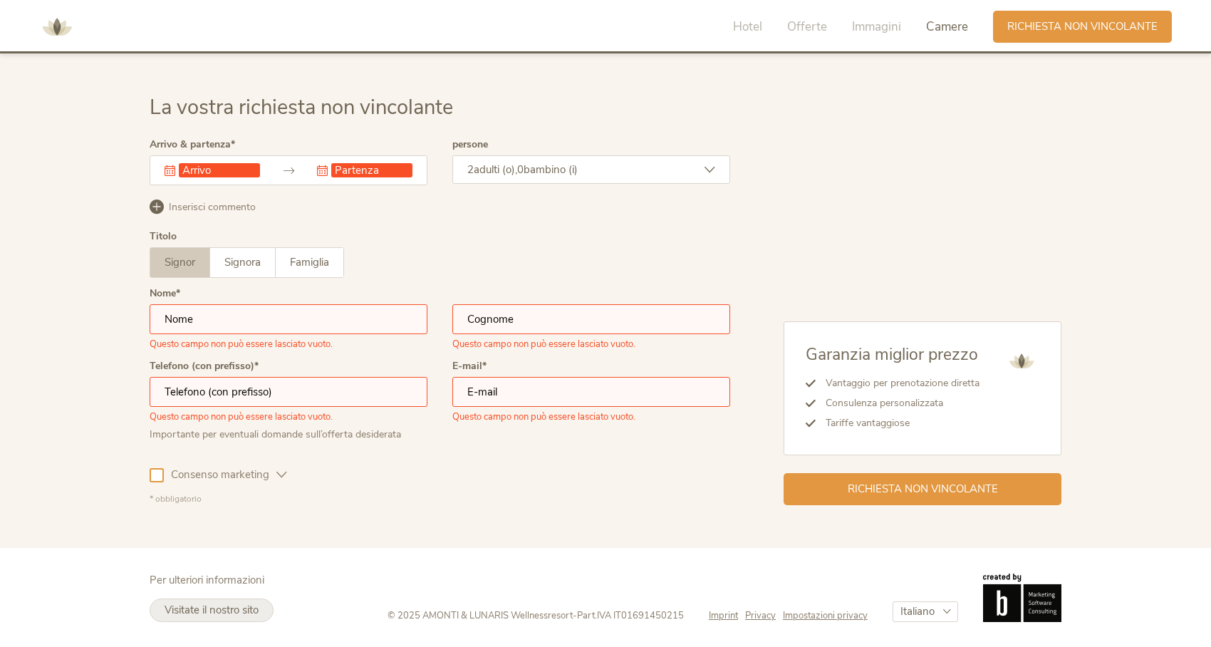
click at [237, 606] on span "Visitate il nostro sito" at bounding box center [212, 610] width 94 height 14
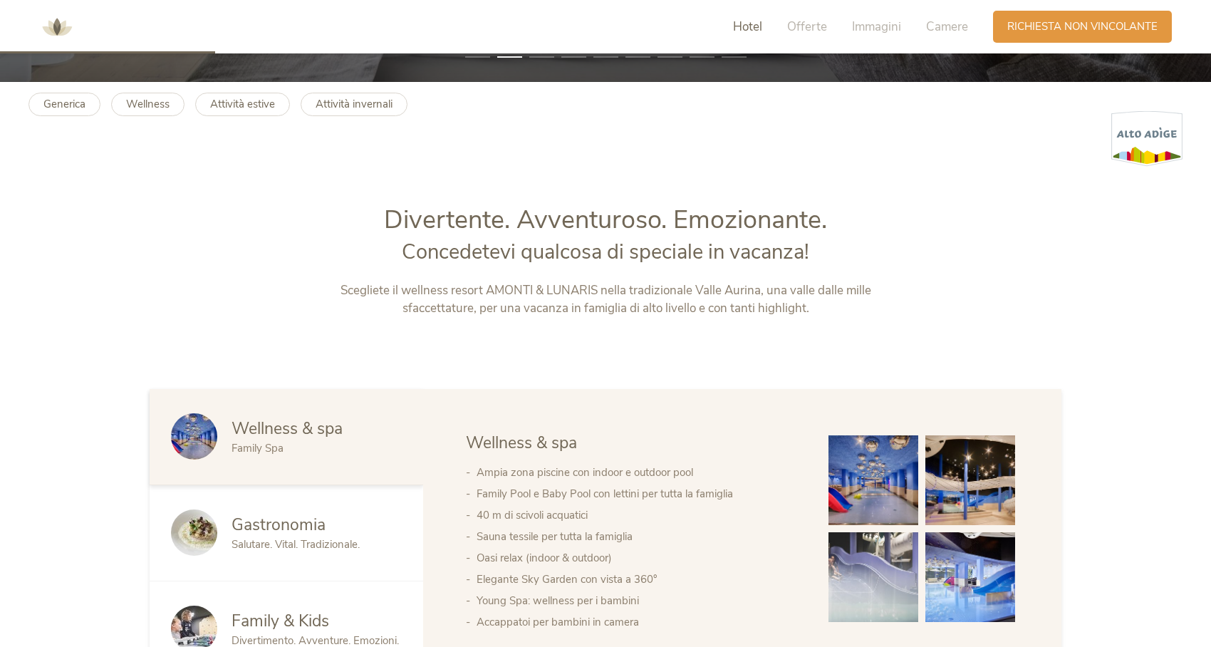
scroll to position [0, 0]
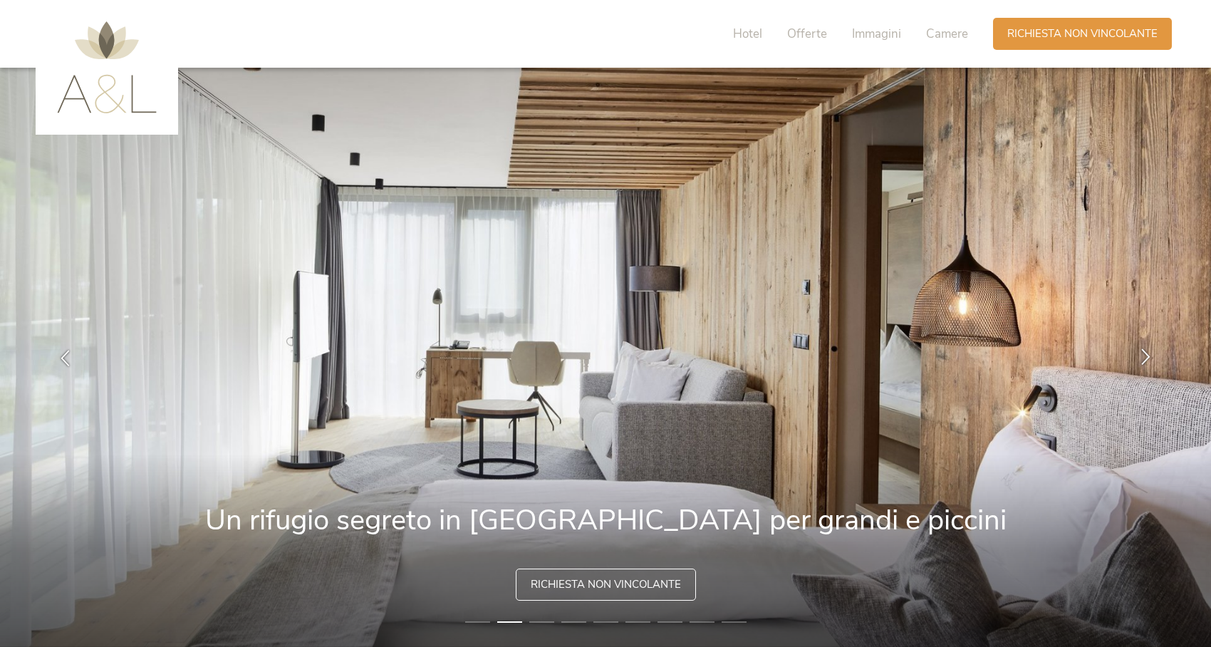
click at [1152, 364] on div at bounding box center [1146, 357] width 45 height 45
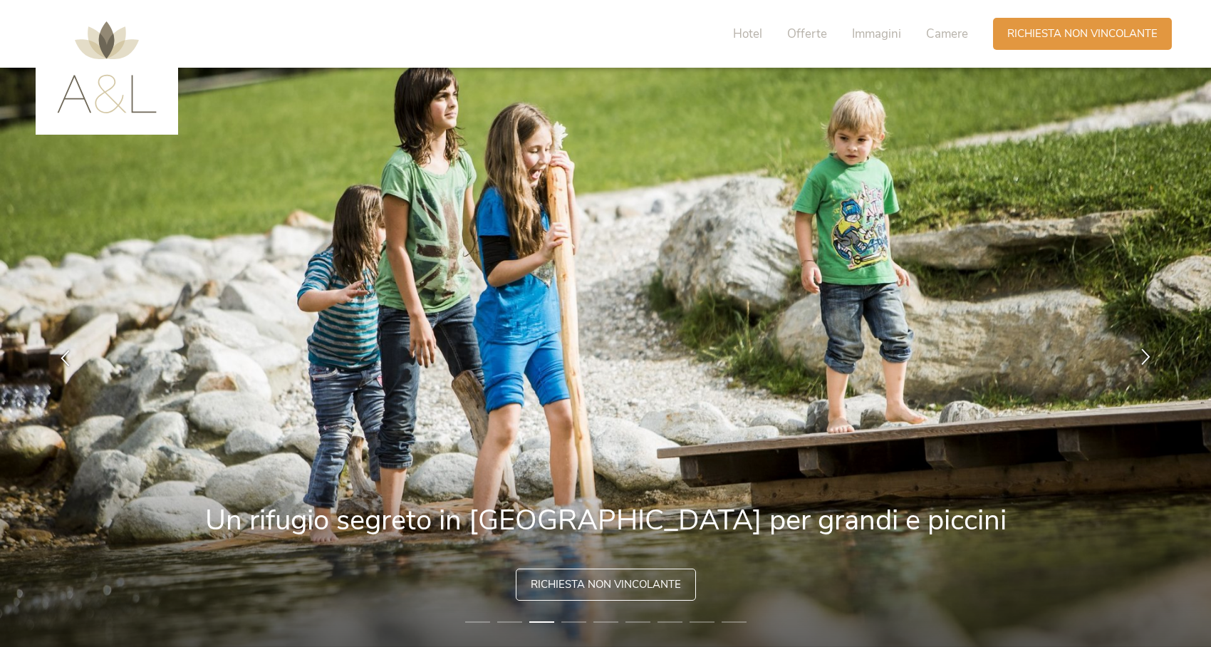
click at [1152, 364] on div at bounding box center [1146, 357] width 45 height 45
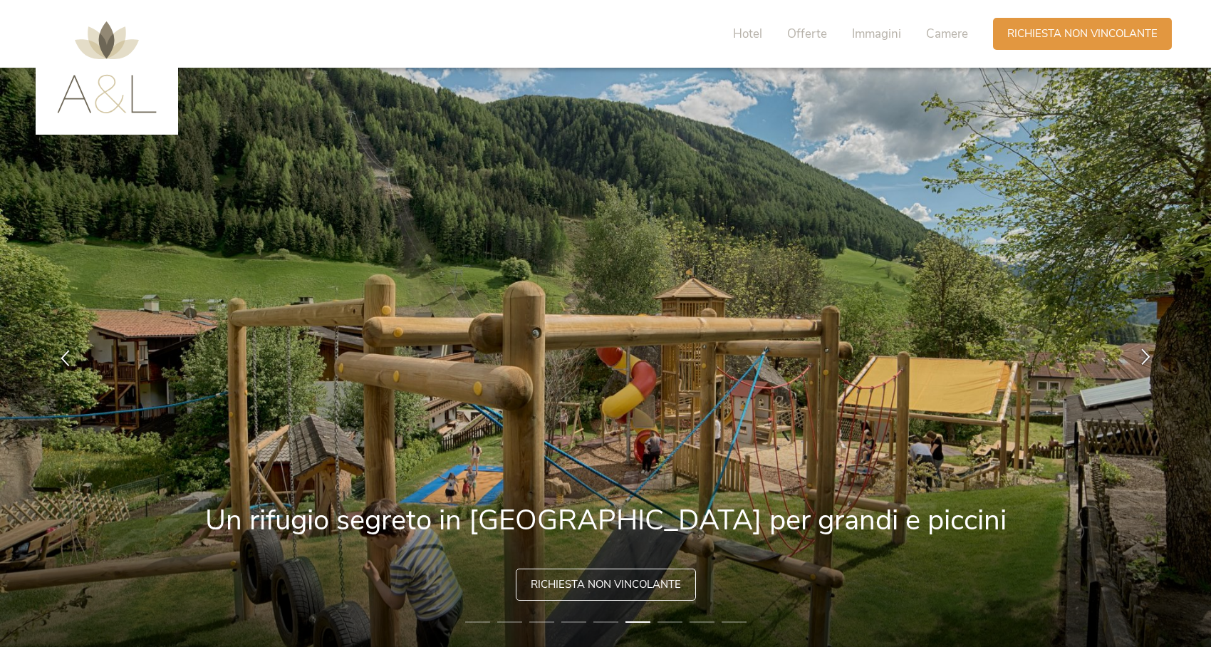
click at [1152, 364] on div at bounding box center [1146, 357] width 45 height 45
click at [1146, 356] on icon at bounding box center [1146, 356] width 16 height 16
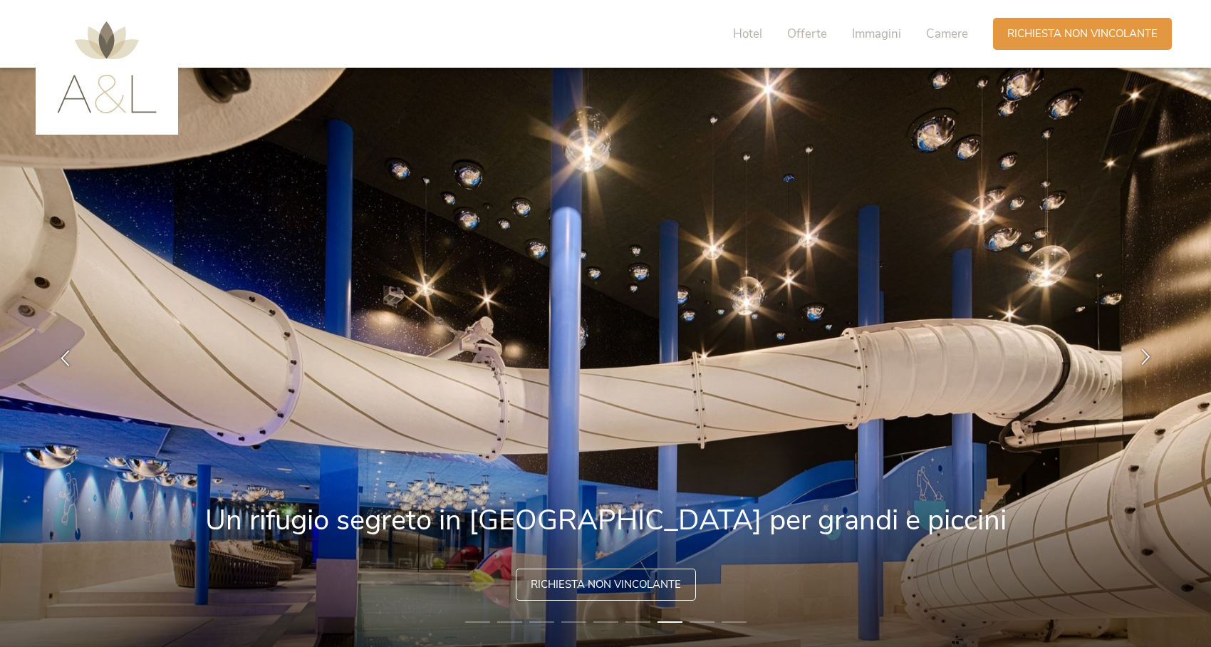
click at [1146, 356] on icon at bounding box center [1146, 356] width 16 height 16
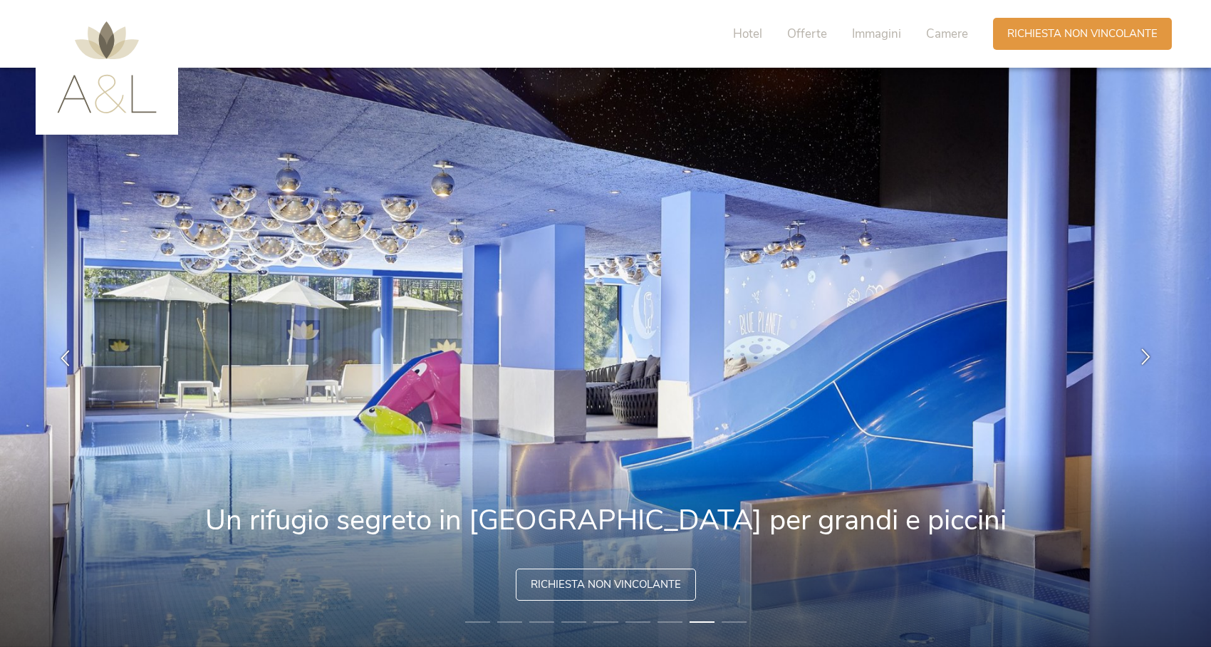
click at [1146, 356] on icon at bounding box center [1146, 356] width 16 height 16
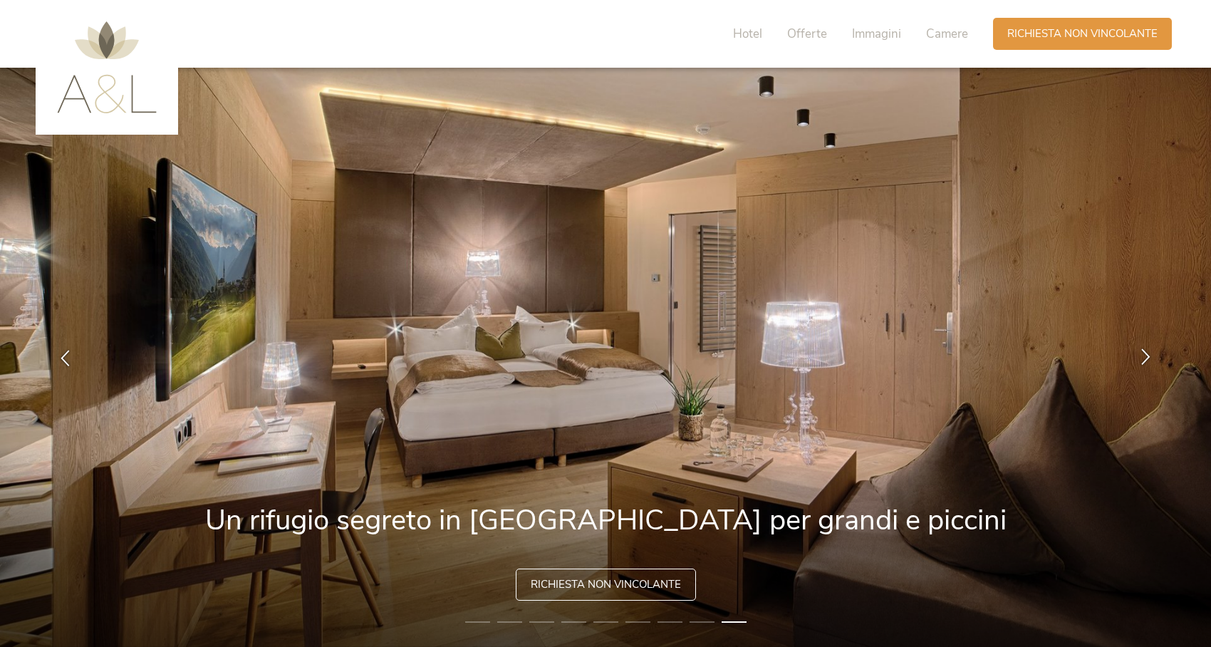
click at [1146, 356] on icon at bounding box center [1146, 356] width 16 height 16
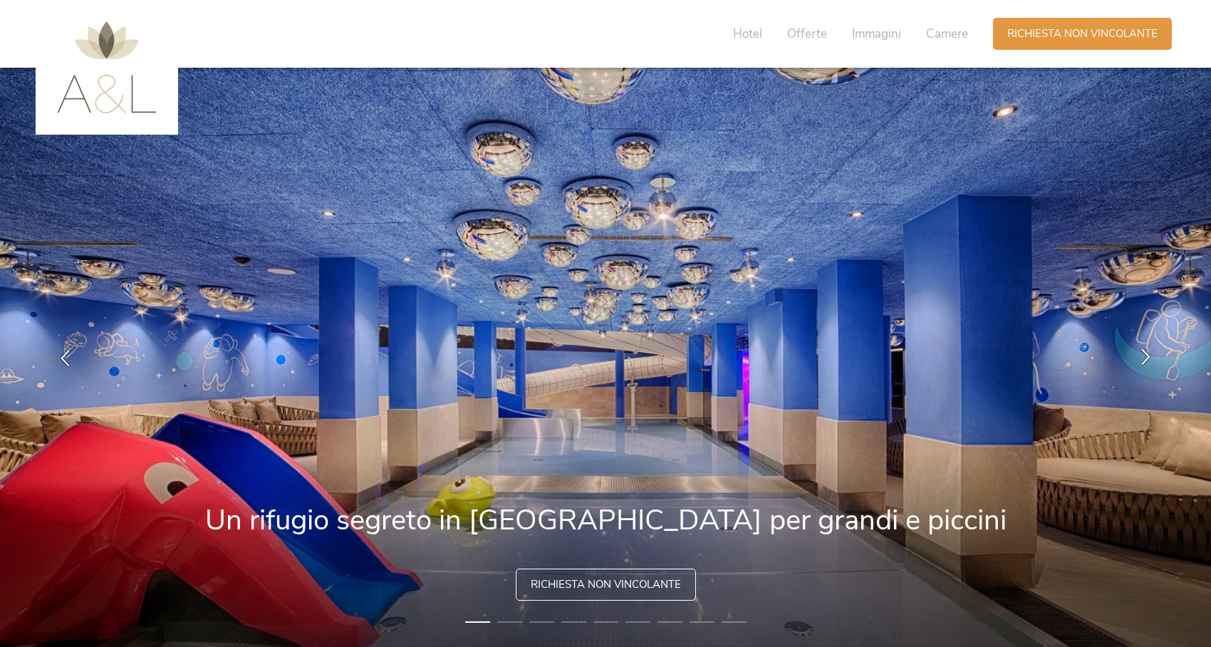
click at [1146, 356] on icon at bounding box center [1146, 356] width 16 height 16
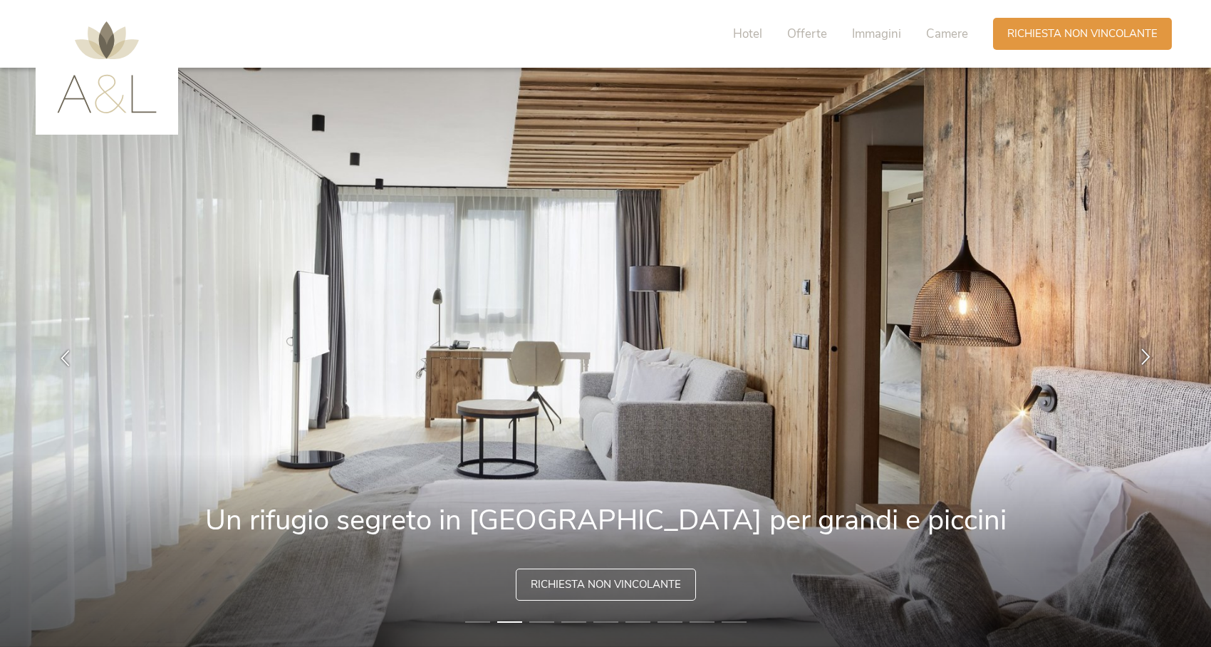
click at [1146, 356] on icon at bounding box center [1146, 356] width 16 height 16
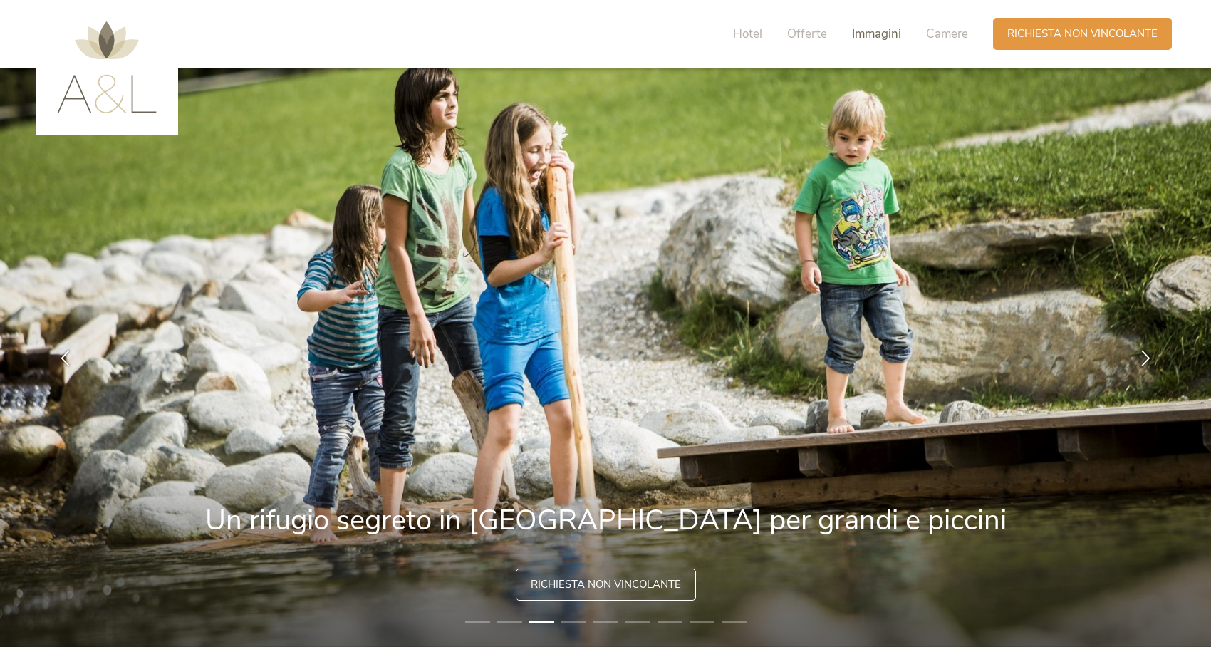
click at [867, 33] on span "Immagini" at bounding box center [876, 34] width 49 height 16
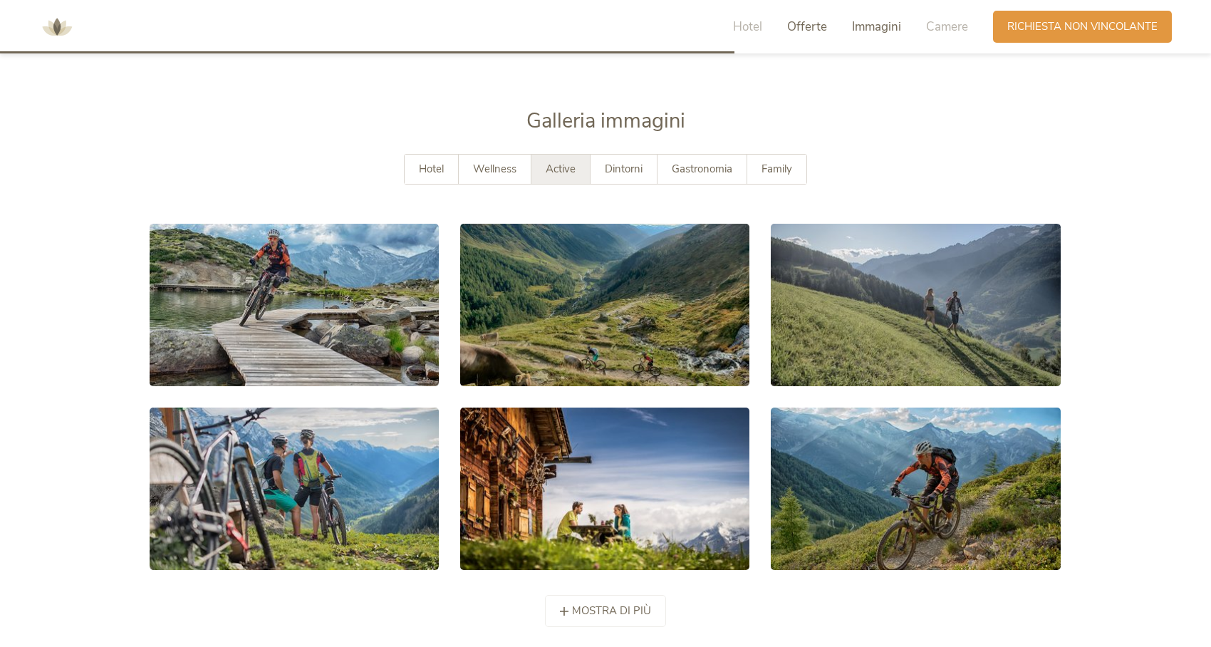
scroll to position [2603, 0]
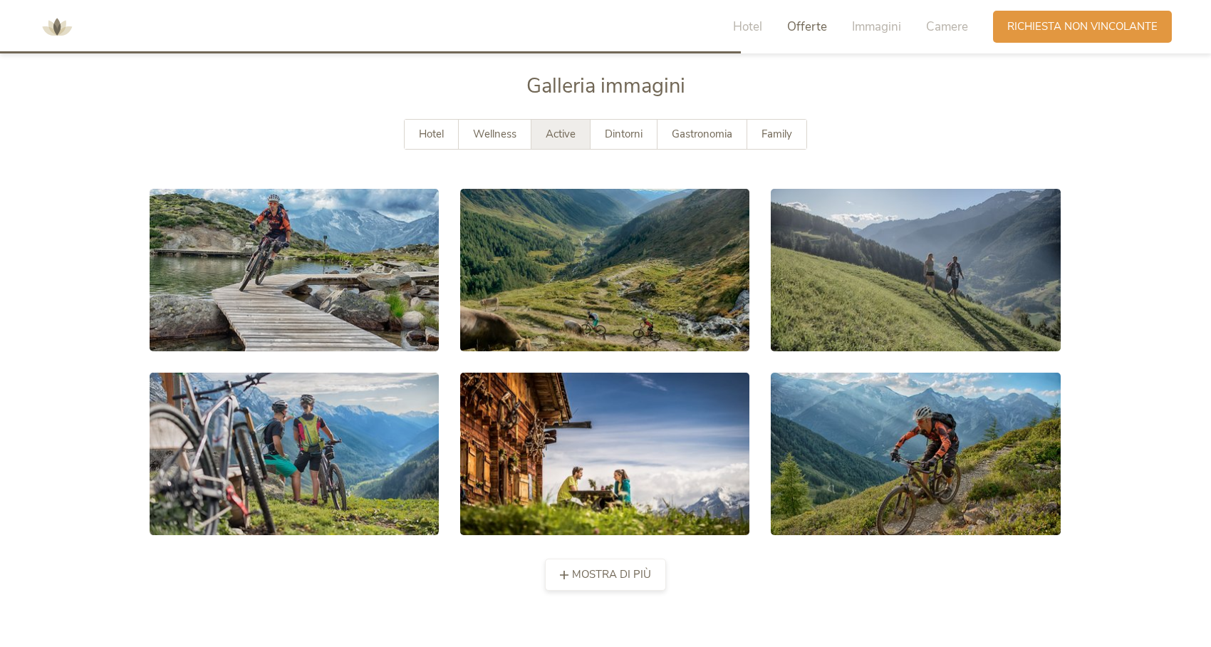
click at [576, 579] on span "mostra di più" at bounding box center [611, 574] width 79 height 15
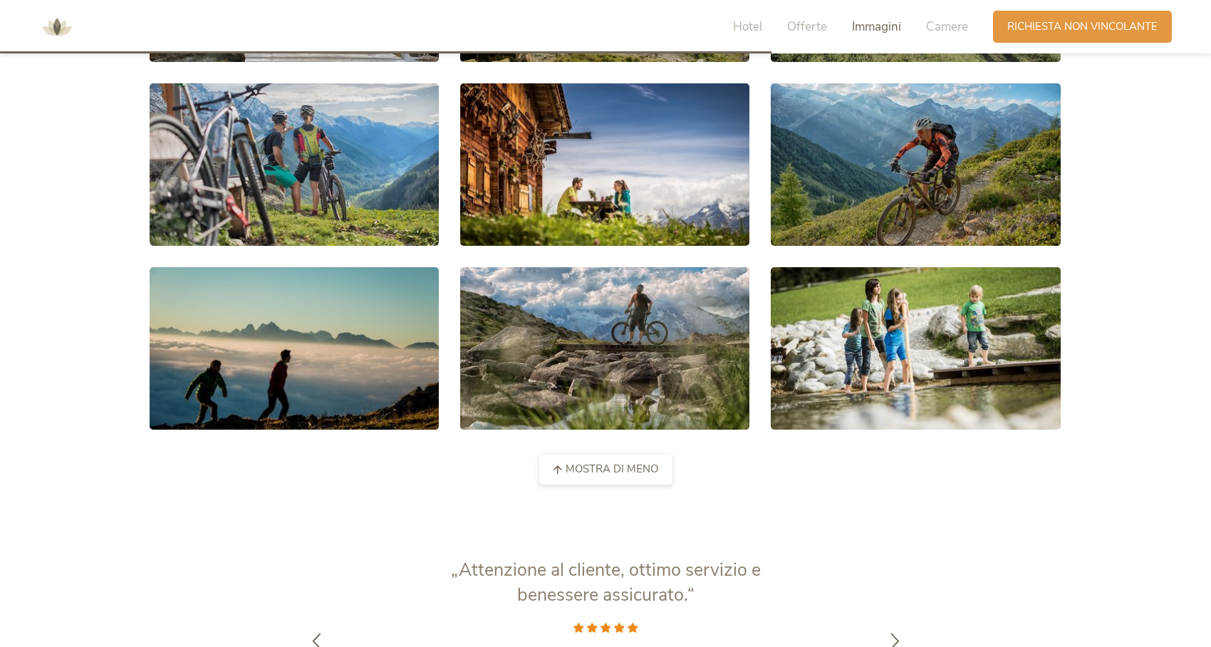
scroll to position [2893, 0]
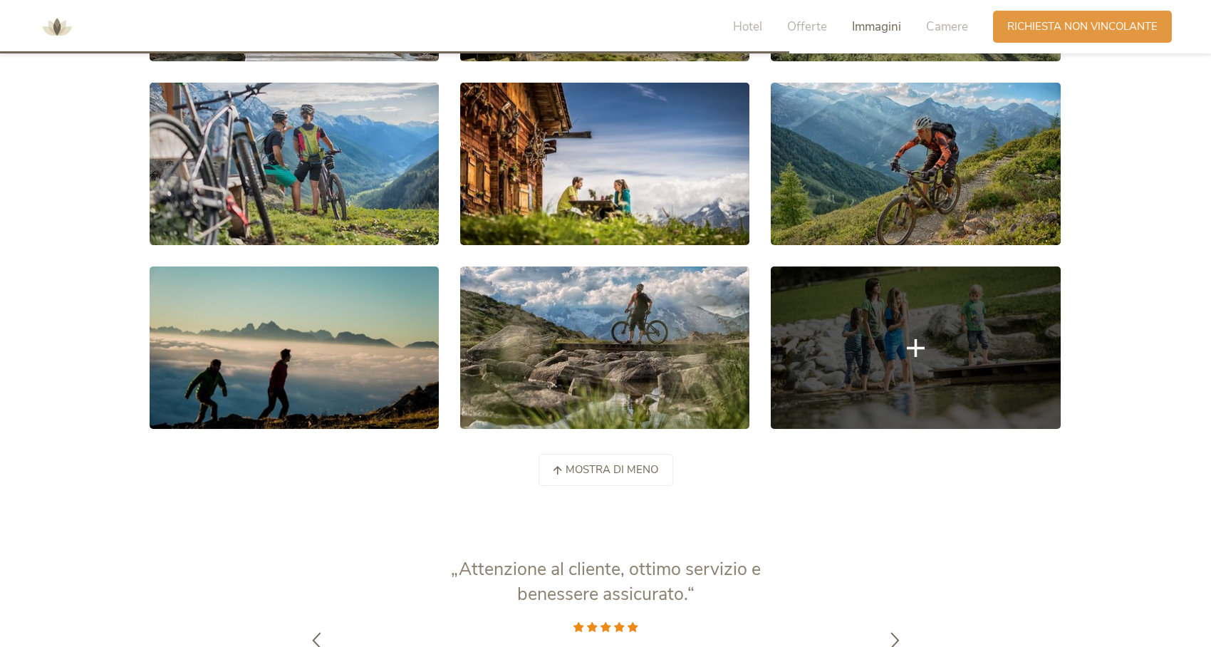
click at [929, 360] on link at bounding box center [915, 348] width 289 height 162
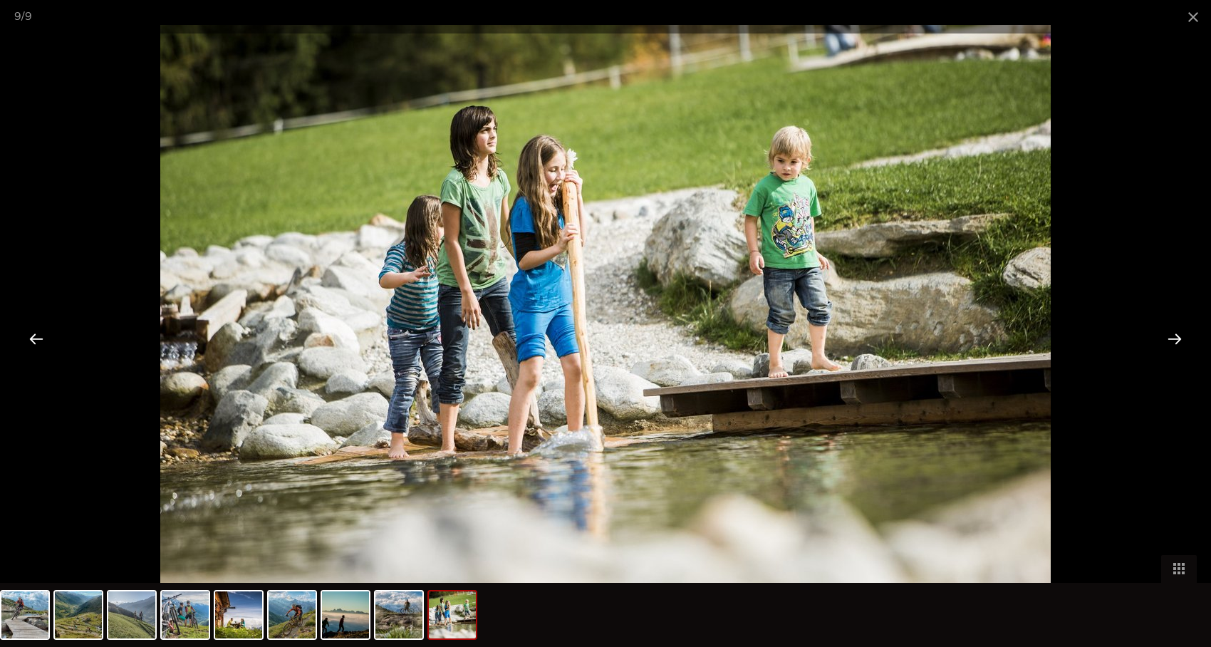
click at [1173, 334] on div at bounding box center [1175, 338] width 44 height 44
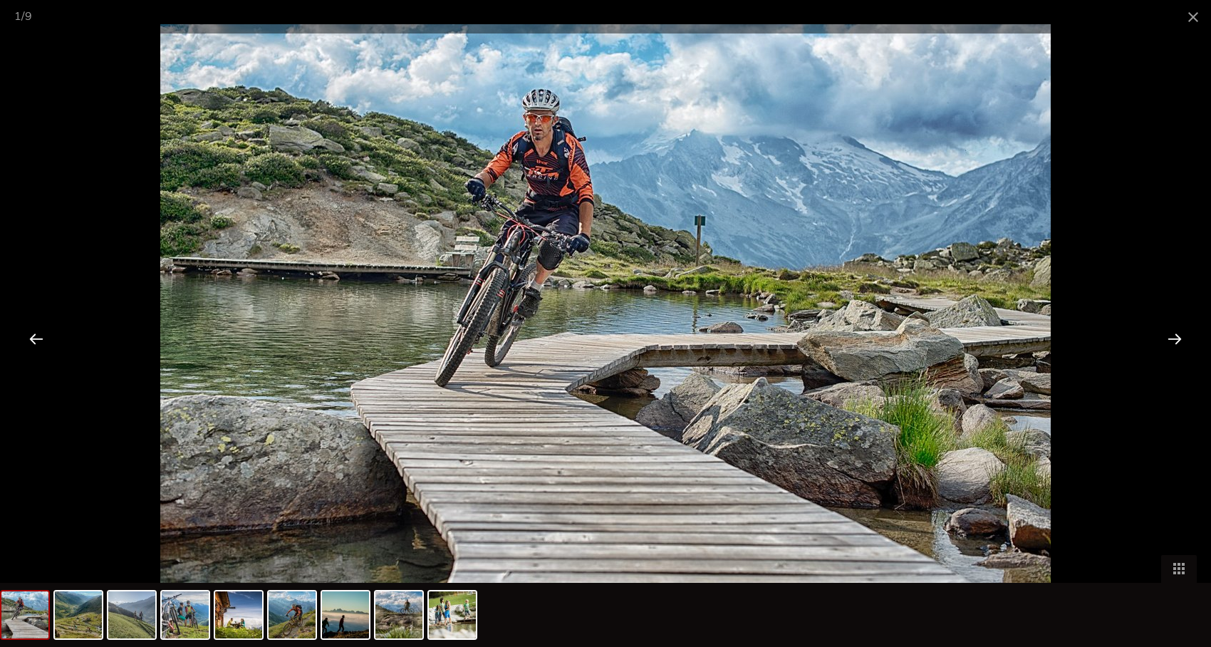
click at [1173, 334] on div at bounding box center [1175, 338] width 44 height 44
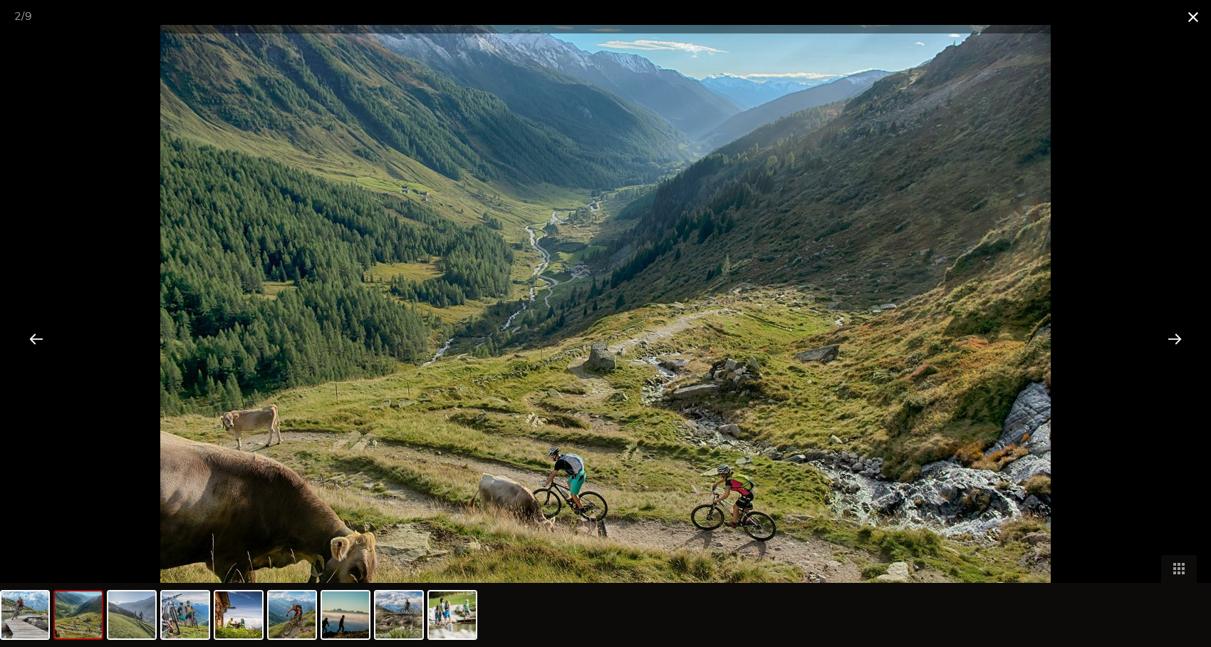
click at [1189, 19] on span at bounding box center [1194, 16] width 36 height 33
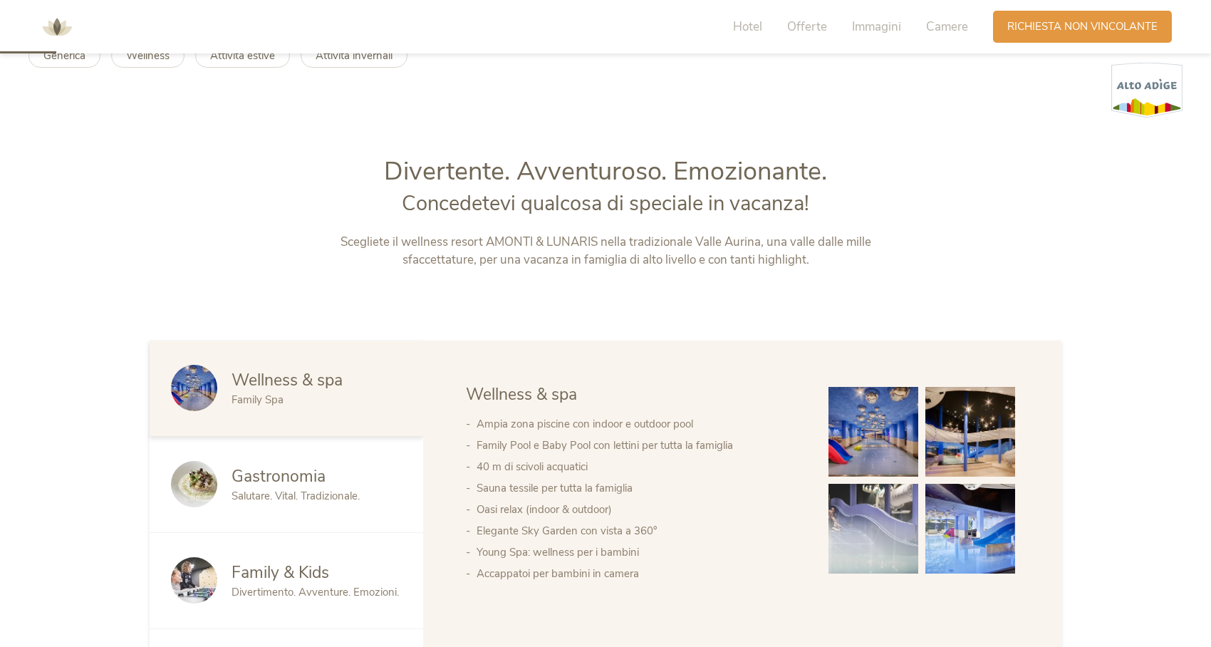
scroll to position [0, 0]
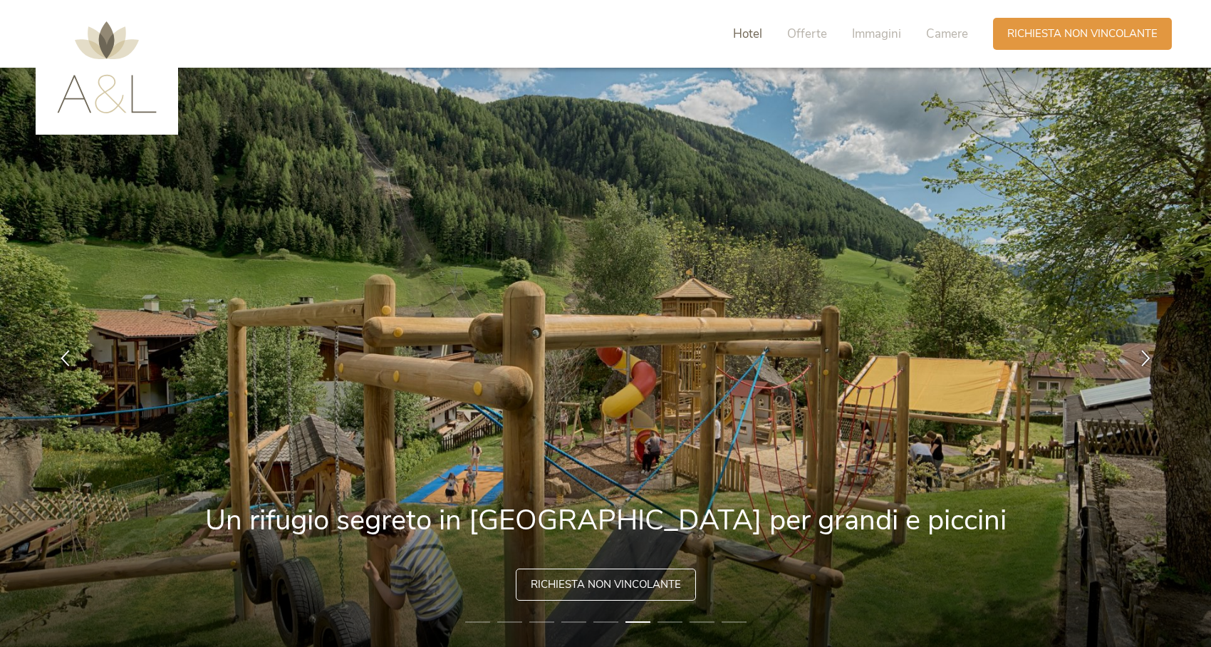
click at [756, 38] on span "Hotel" at bounding box center [747, 34] width 29 height 16
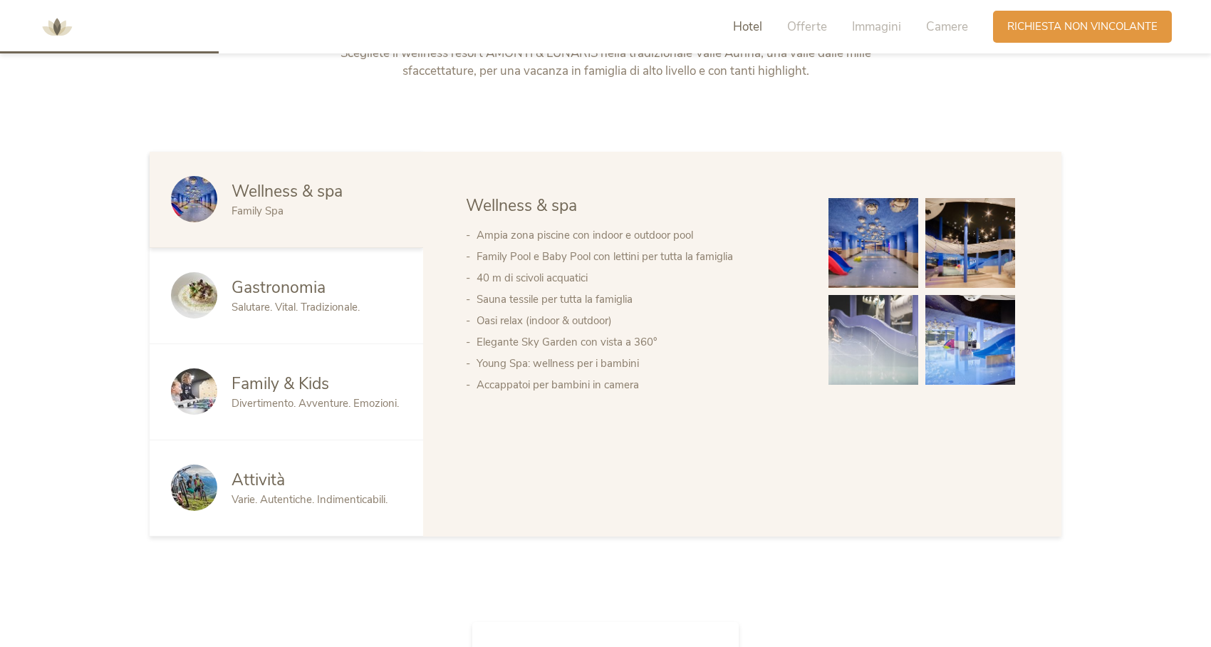
scroll to position [805, 0]
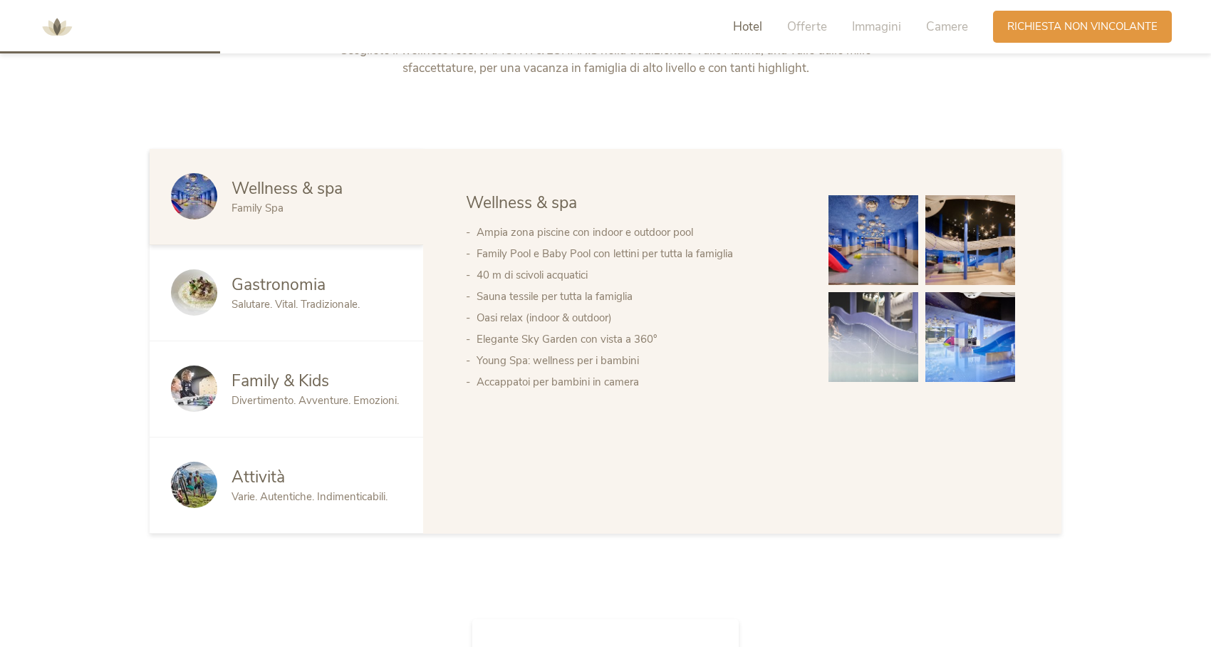
click at [289, 388] on span "Family & Kids" at bounding box center [281, 381] width 98 height 22
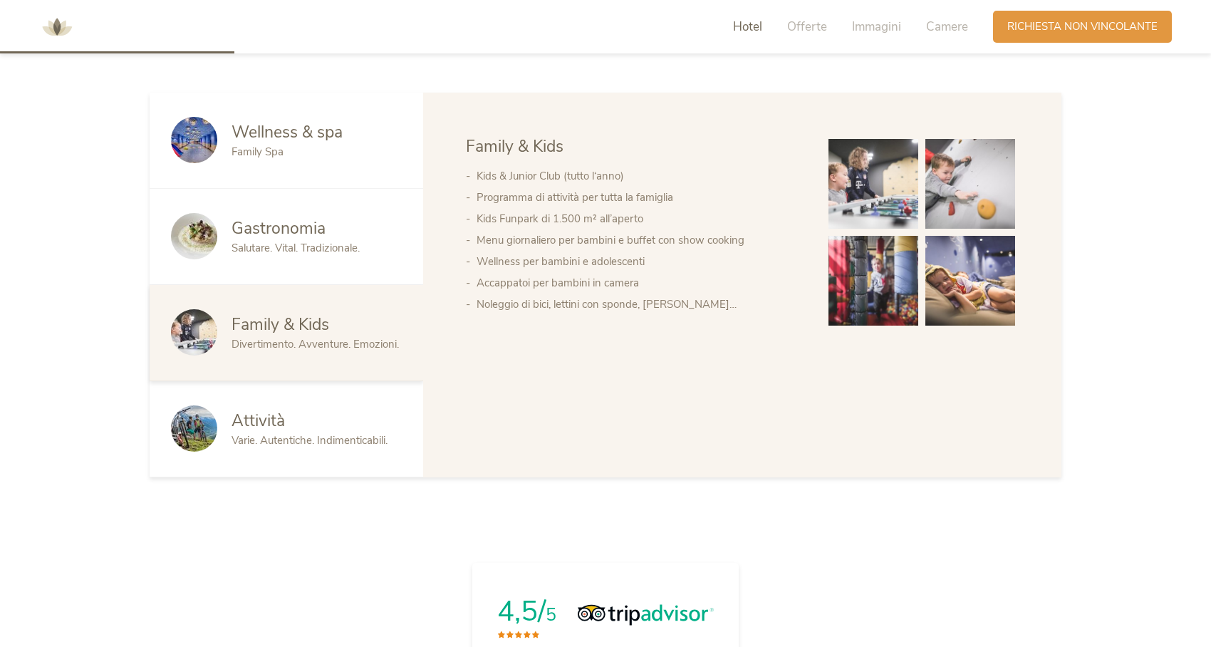
scroll to position [862, 0]
click at [250, 448] on div "Attività Varie. Autentiche. Indimenticabili." at bounding box center [287, 429] width 274 height 96
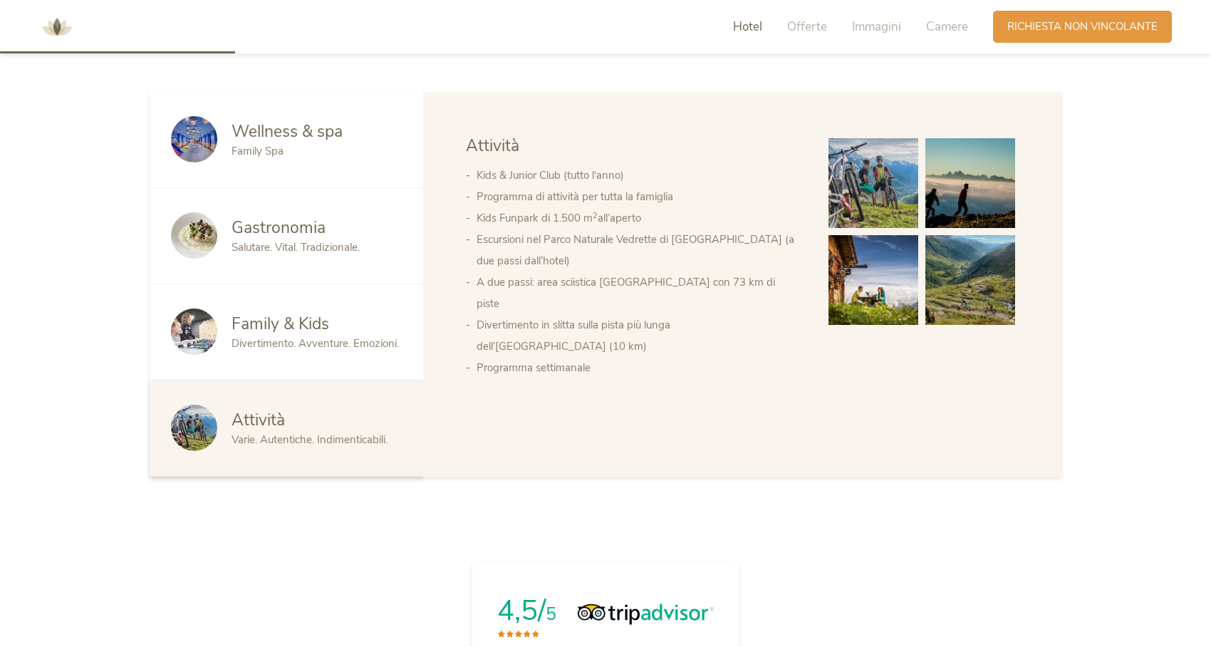
click at [250, 448] on div "Attività Varie. Autentiche. Indimenticabili." at bounding box center [287, 429] width 274 height 96
click at [257, 423] on span "Attività" at bounding box center [258, 420] width 53 height 22
click at [281, 326] on span "Family & Kids" at bounding box center [281, 324] width 98 height 22
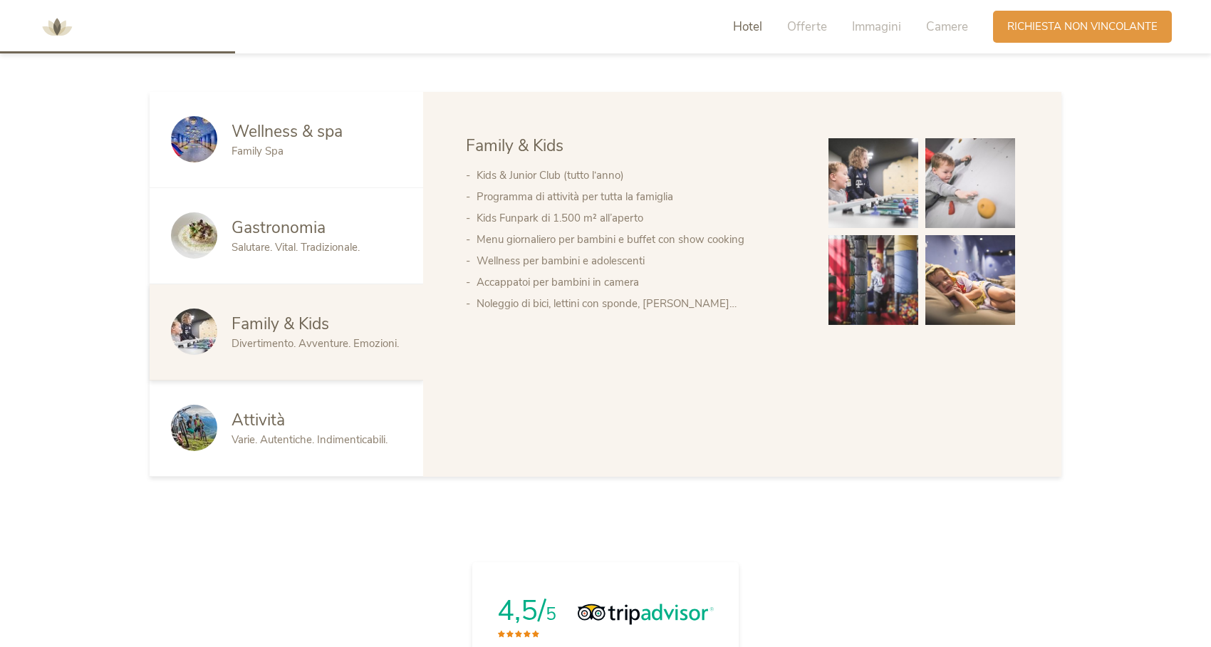
click at [294, 227] on span "Gastronomia" at bounding box center [279, 228] width 94 height 22
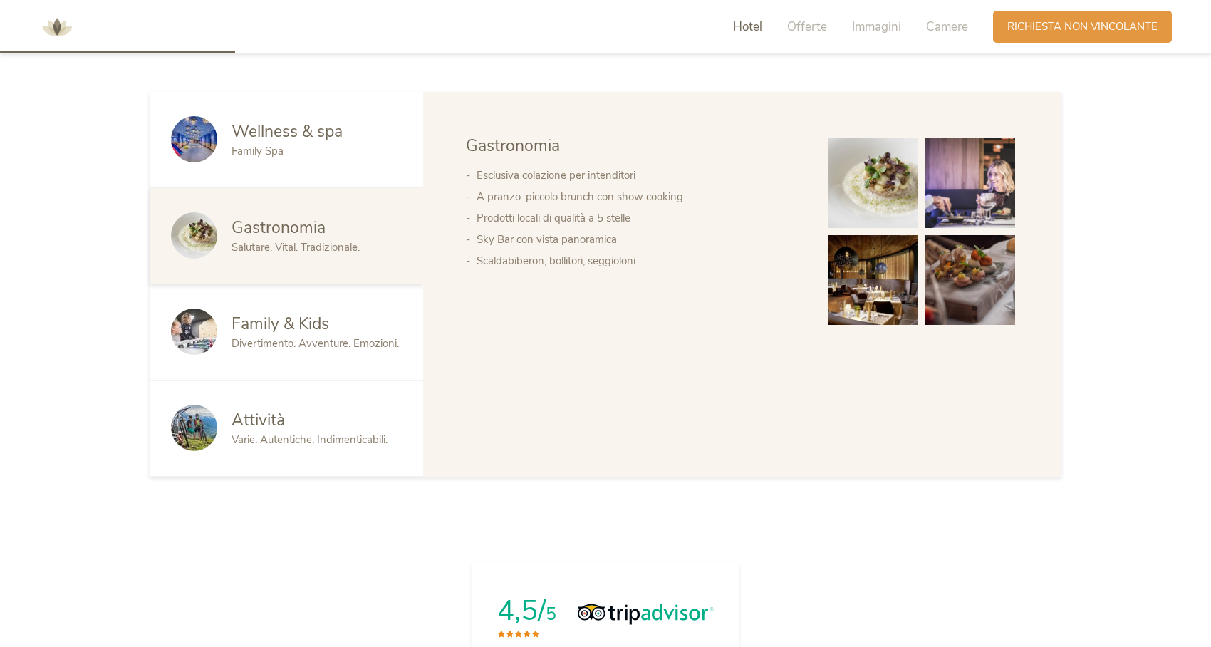
click at [316, 146] on div "Family Spa" at bounding box center [317, 151] width 170 height 15
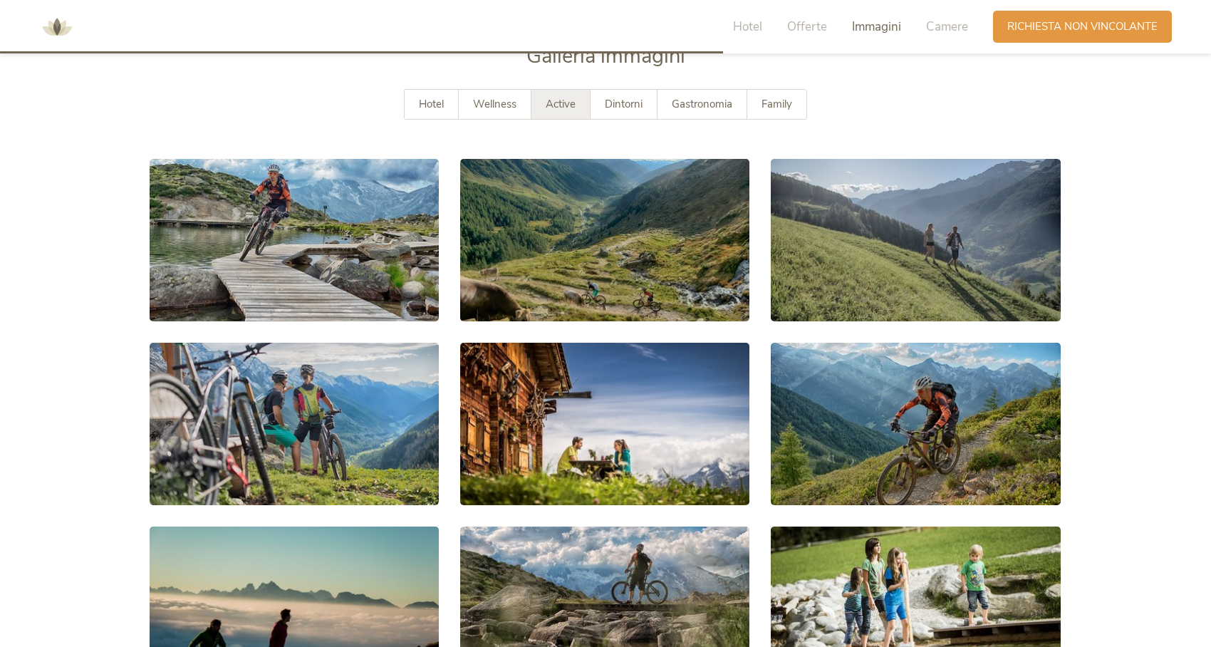
scroll to position [2619, 0]
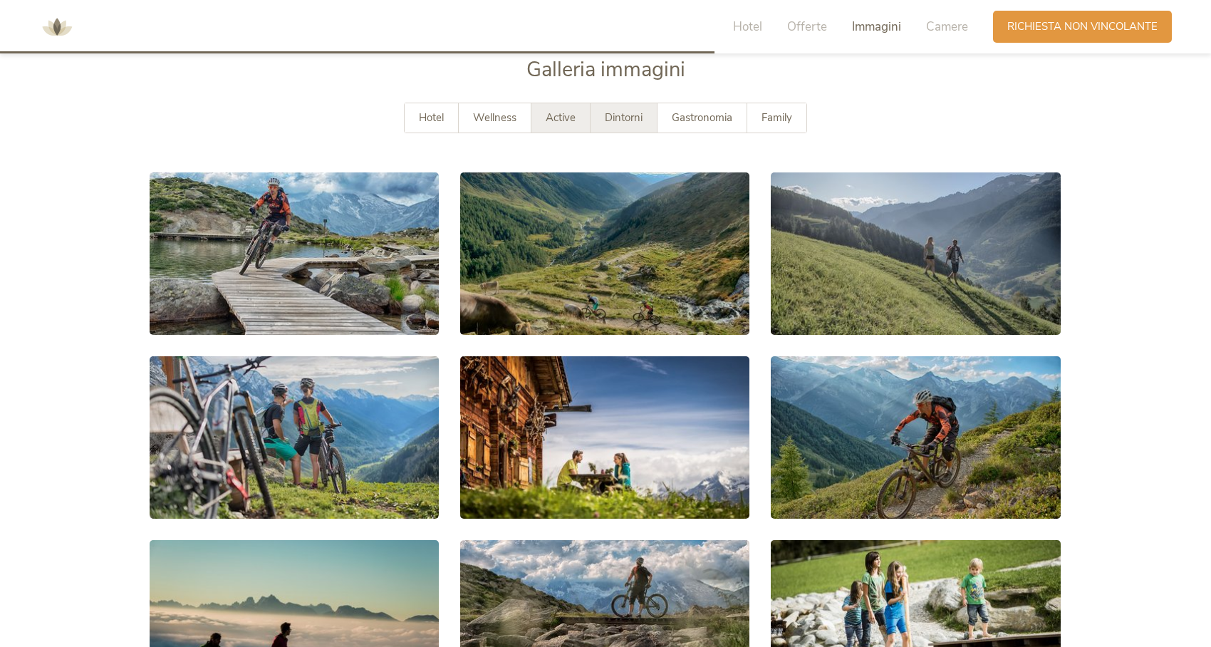
click at [629, 110] on span "Dintorni" at bounding box center [624, 117] width 38 height 14
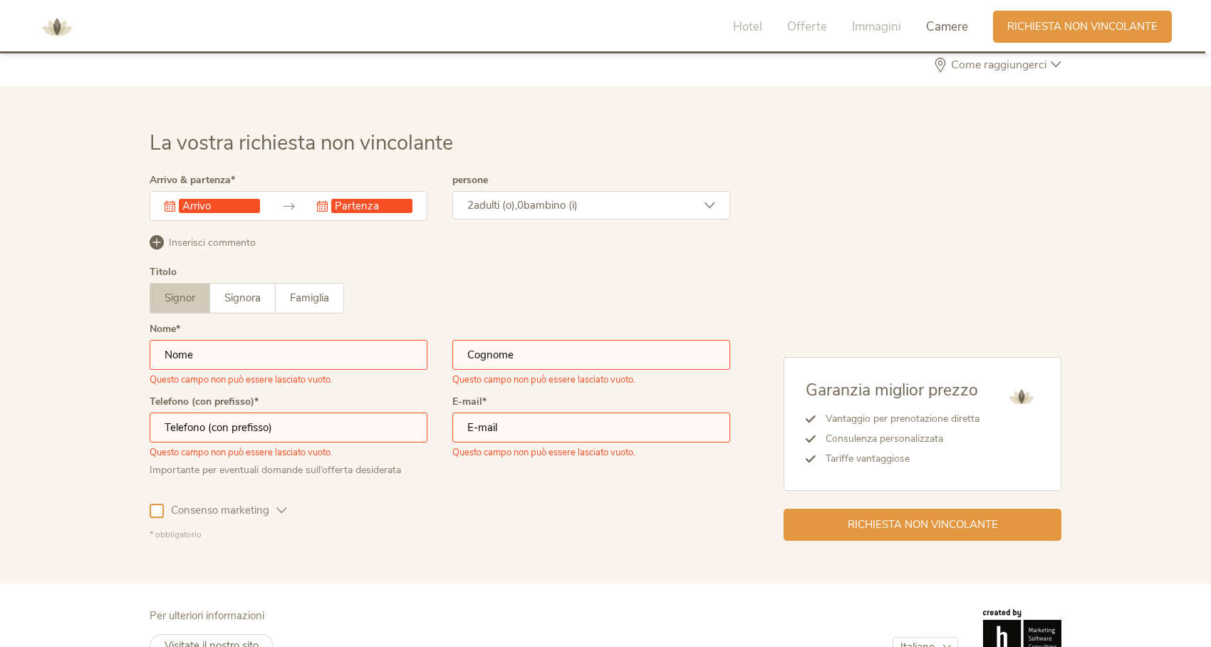
scroll to position [4207, 0]
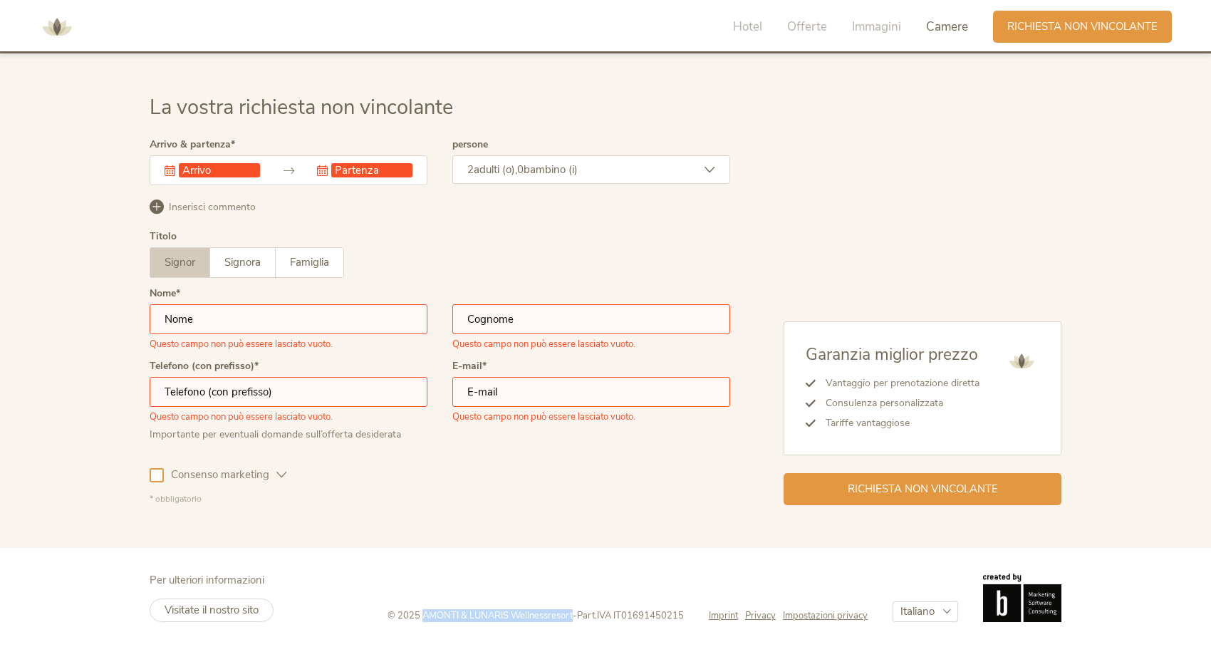
drag, startPoint x: 417, startPoint y: 614, endPoint x: 569, endPoint y: 611, distance: 151.8
click at [569, 611] on span "© 2025 AMONTI & LUNARIS Wellnessresort" at bounding box center [480, 615] width 185 height 13
copy span "AMONTI & LUNARIS Wellnessresort"
